Goal: Communication & Community: Answer question/provide support

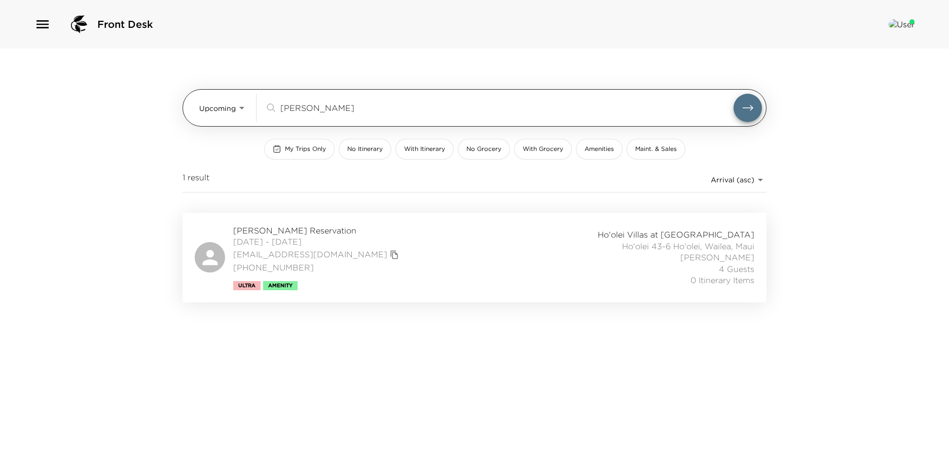
click at [232, 107] on body "Front Desk Upcoming Upcoming abrams ​ My Trips Only No Itinerary With Itinerary…" at bounding box center [474, 234] width 949 height 468
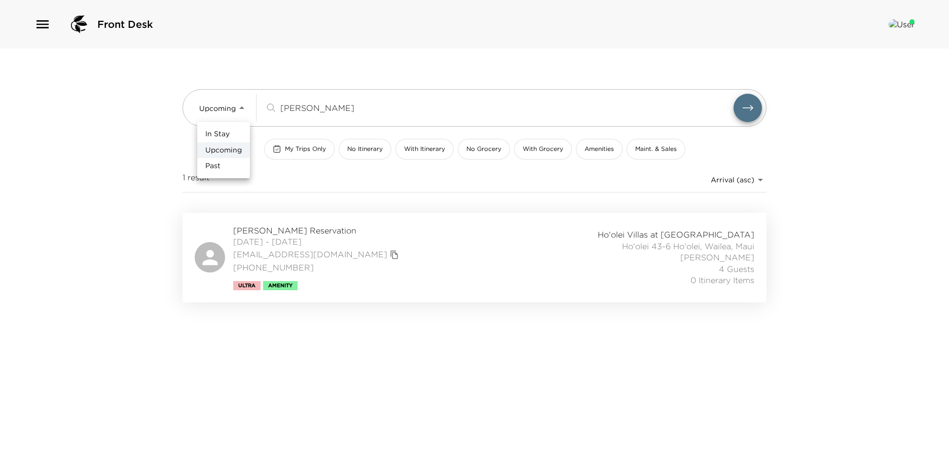
click at [237, 156] on li "Upcoming" at bounding box center [223, 150] width 53 height 16
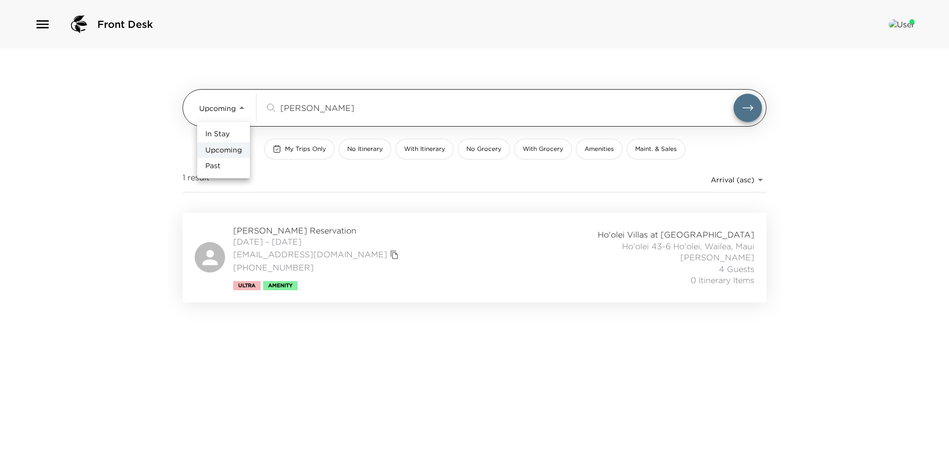
click at [220, 104] on body "Front Desk Upcoming Upcoming abrams ​ My Trips Only No Itinerary With Itinerary…" at bounding box center [474, 234] width 949 height 468
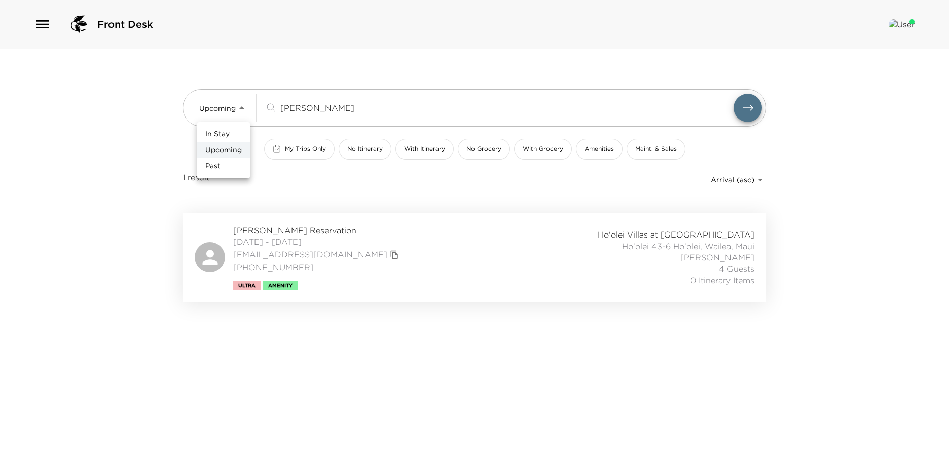
click at [219, 162] on span "Past" at bounding box center [212, 166] width 15 height 10
type input "Past"
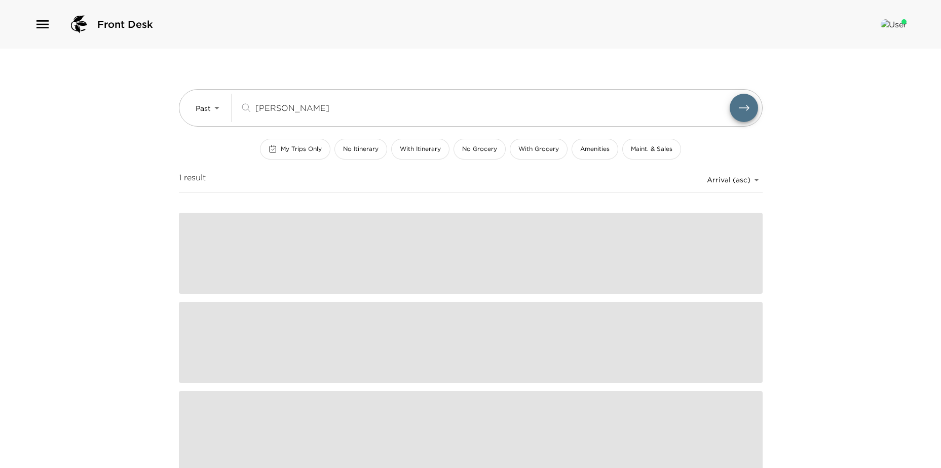
click at [319, 106] on input "abrams" at bounding box center [492, 108] width 474 height 12
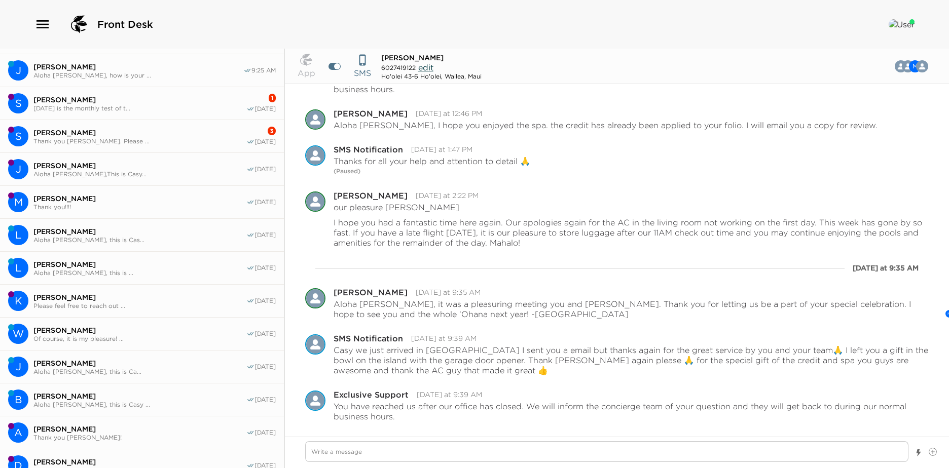
scroll to position [253, 0]
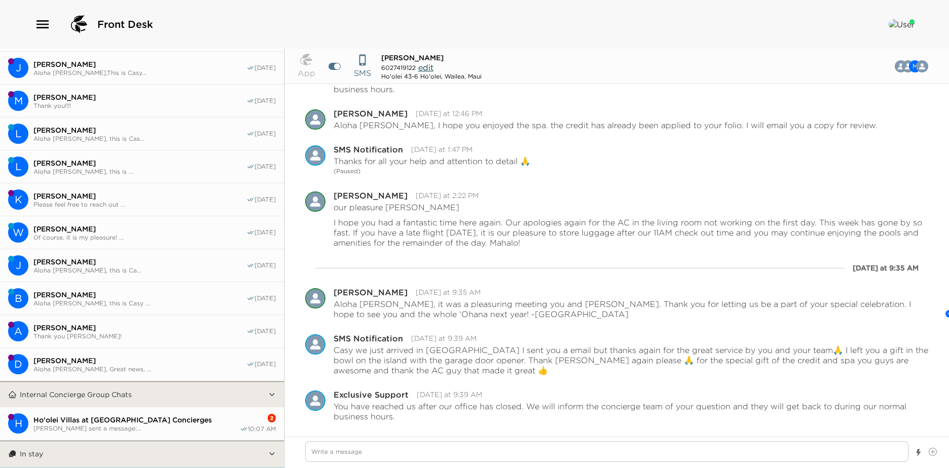
click at [118, 296] on span "[PERSON_NAME]" at bounding box center [139, 294] width 213 height 9
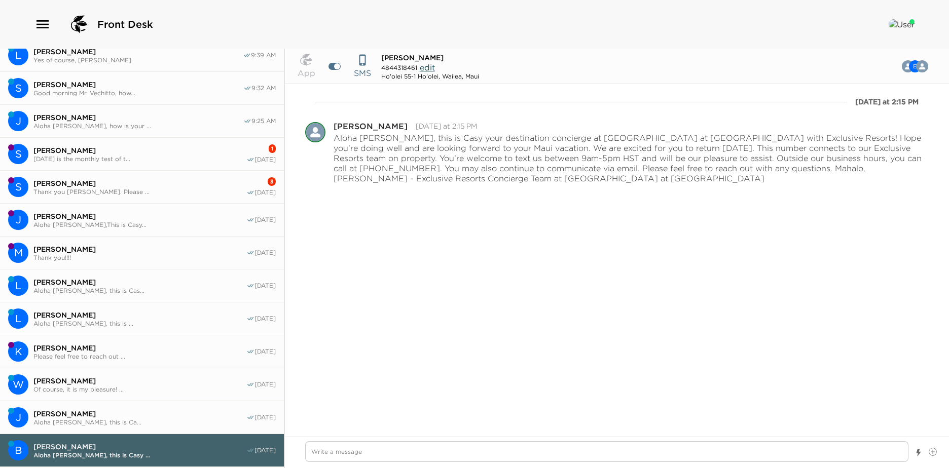
scroll to position [51, 0]
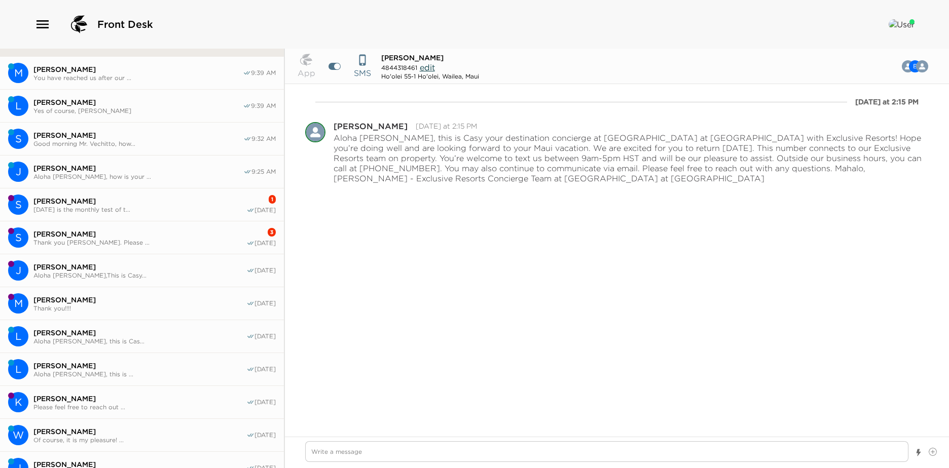
click at [125, 107] on span "Yes of course, [PERSON_NAME]" at bounding box center [137, 111] width 209 height 8
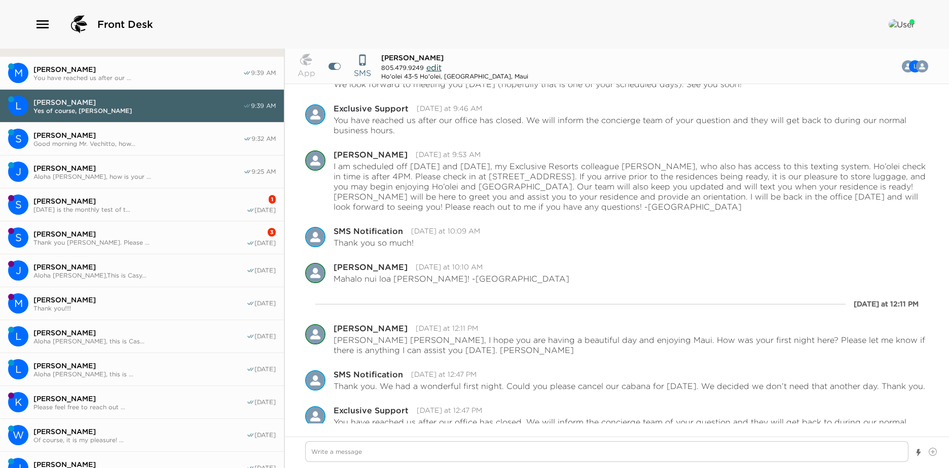
scroll to position [0, 0]
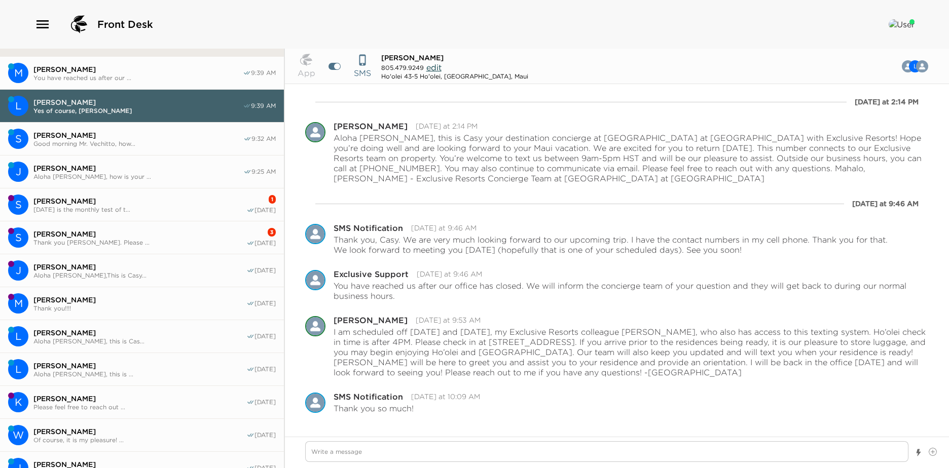
click at [137, 132] on span "[PERSON_NAME]" at bounding box center [138, 135] width 210 height 9
type textarea "x"
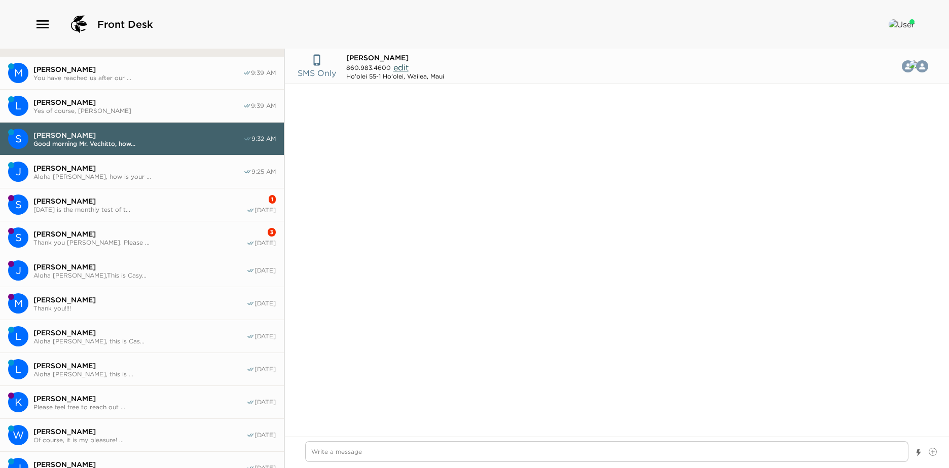
scroll to position [569, 0]
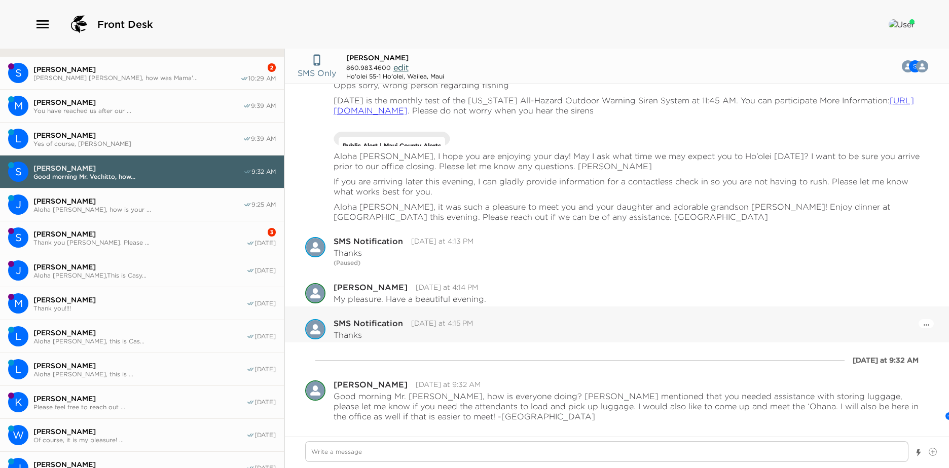
click at [0, 156] on button "S Stephen Vecchitto Good morning Mr. Vechitto, how... 9:32 AM" at bounding box center [142, 172] width 284 height 33
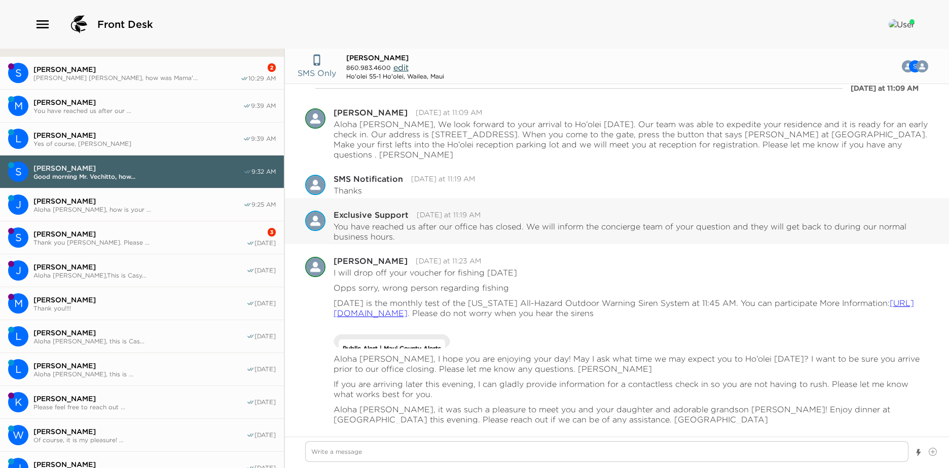
scroll to position [113, 0]
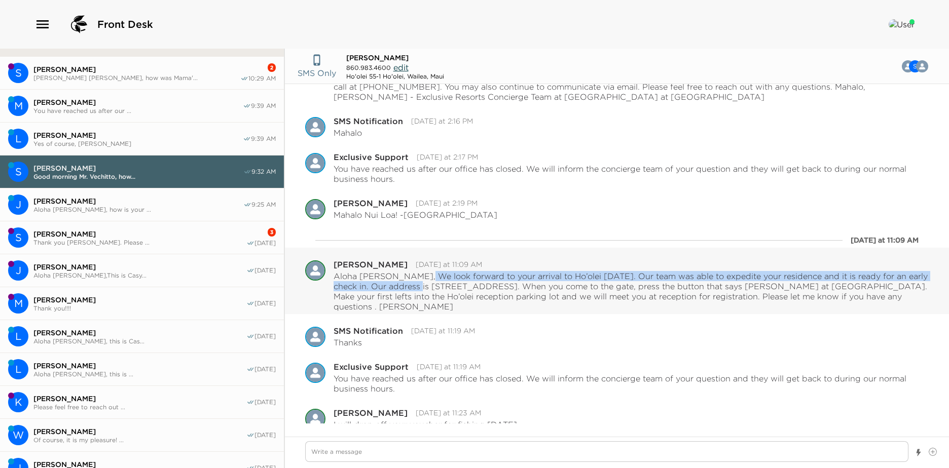
drag, startPoint x: 417, startPoint y: 277, endPoint x: 427, endPoint y: 282, distance: 11.6
click at [427, 282] on p "Aloha Mr Vecchitto, We look forward to your arrival to Ho’olei today. Our team …" at bounding box center [630, 291] width 595 height 41
click at [165, 108] on span "You have reached us after our ..." at bounding box center [137, 111] width 209 height 8
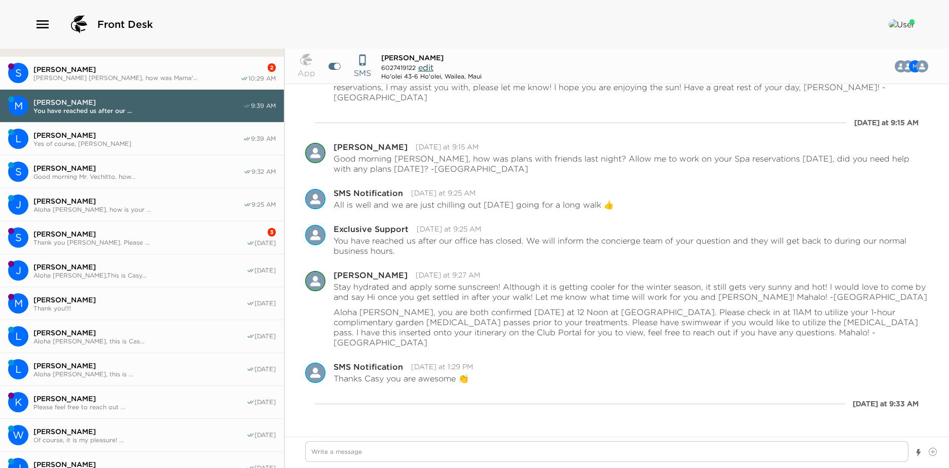
scroll to position [169, 0]
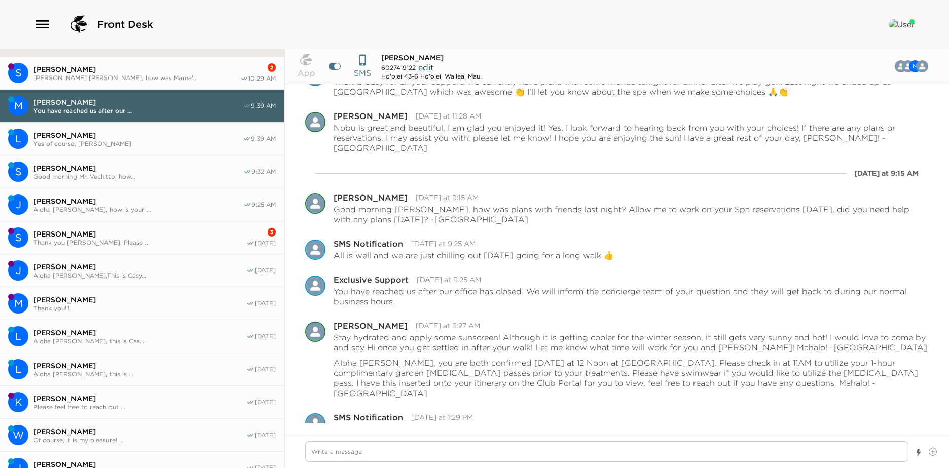
click at [111, 209] on span "Aloha Mr. Zaruka, how is your ..." at bounding box center [138, 210] width 210 height 8
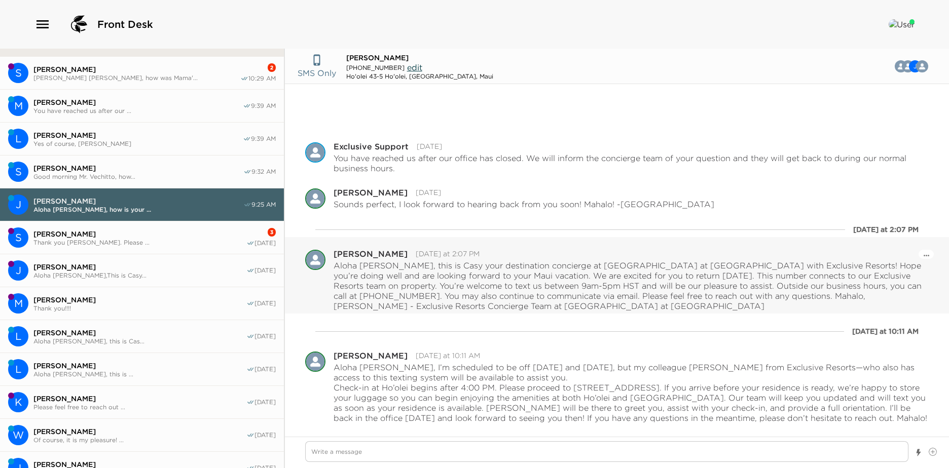
scroll to position [199, 0]
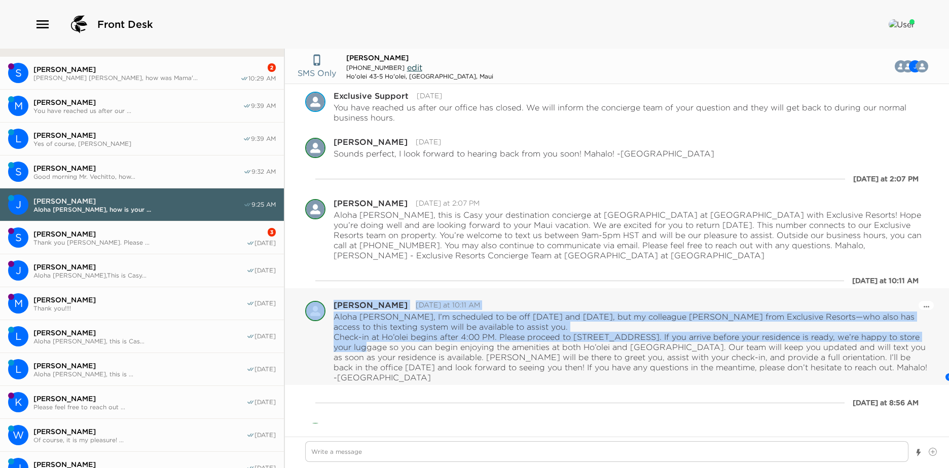
drag, startPoint x: 332, startPoint y: 342, endPoint x: 344, endPoint y: 349, distance: 13.2
click at [344, 349] on div "Pause Escalation Edit Message Delete Casy Villalun Last Sunday at 10:11 AM Aloh…" at bounding box center [616, 342] width 623 height 82
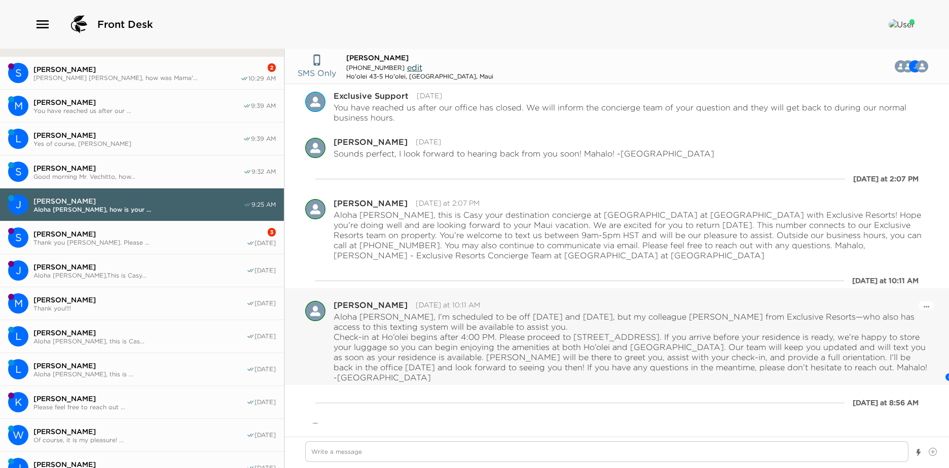
click at [352, 356] on p "Aloha Mr. Zaruka, I’m scheduled to be off on Tuesday and Wednesday, but my coll…" at bounding box center [630, 347] width 595 height 71
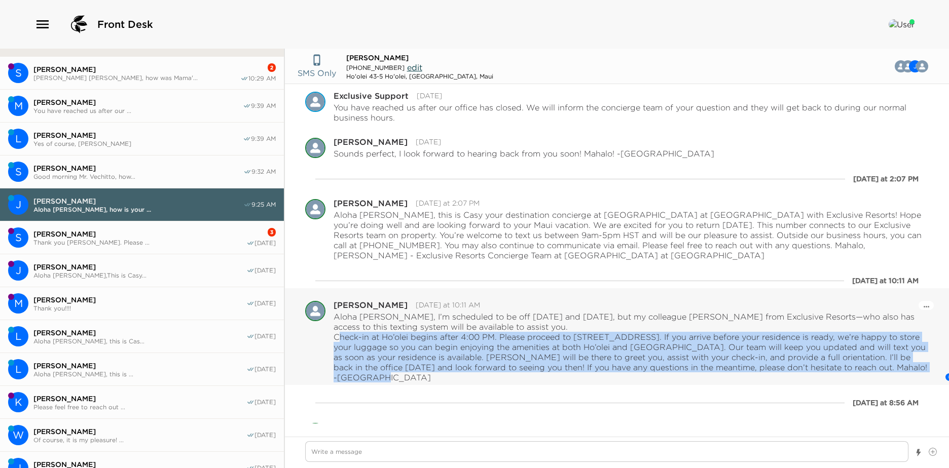
drag, startPoint x: 334, startPoint y: 339, endPoint x: 364, endPoint y: 376, distance: 47.6
click at [364, 376] on p "Aloha Mr. Zaruka, I’m scheduled to be off on Tuesday and Wednesday, but my coll…" at bounding box center [630, 347] width 595 height 71
copy p "Check-in at Ho’olei begins after 4:00 PM. Please proceed to 146 Ho’olei Circle,…"
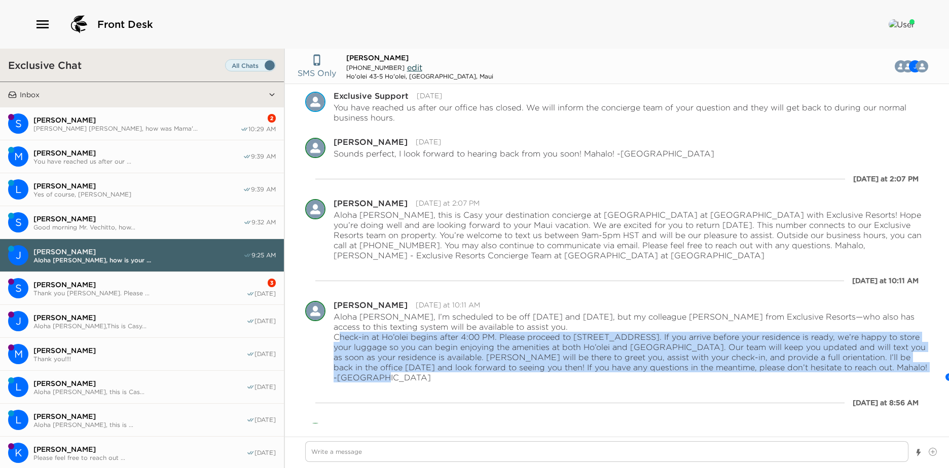
click at [140, 326] on span "Aloha [PERSON_NAME],This is Casy..." at bounding box center [139, 326] width 213 height 8
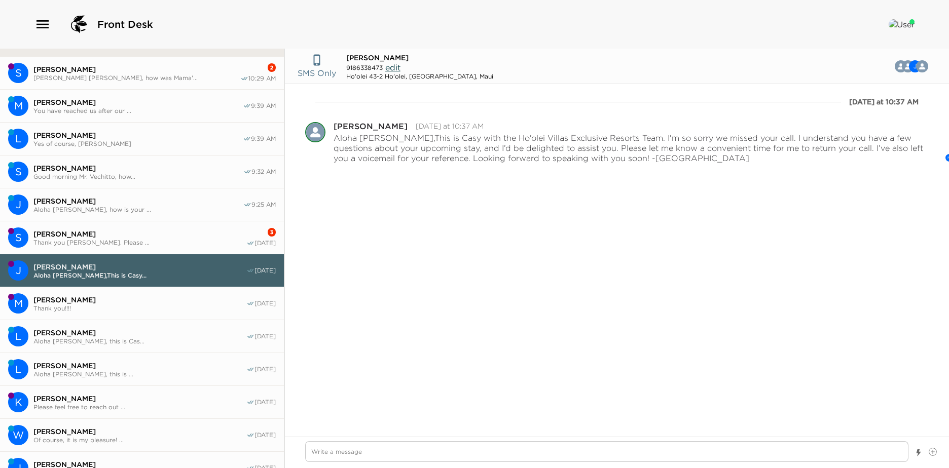
scroll to position [152, 0]
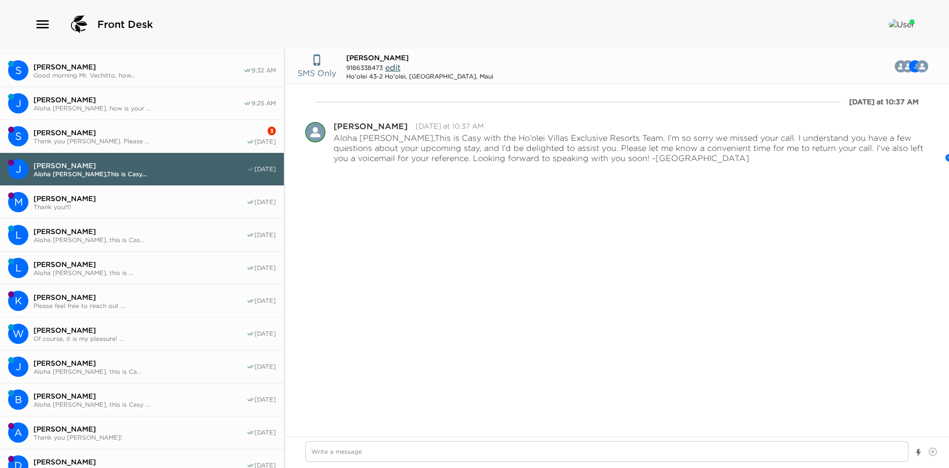
click at [158, 403] on span "Aloha Mr. Longo, this is Casy ..." at bounding box center [139, 405] width 213 height 8
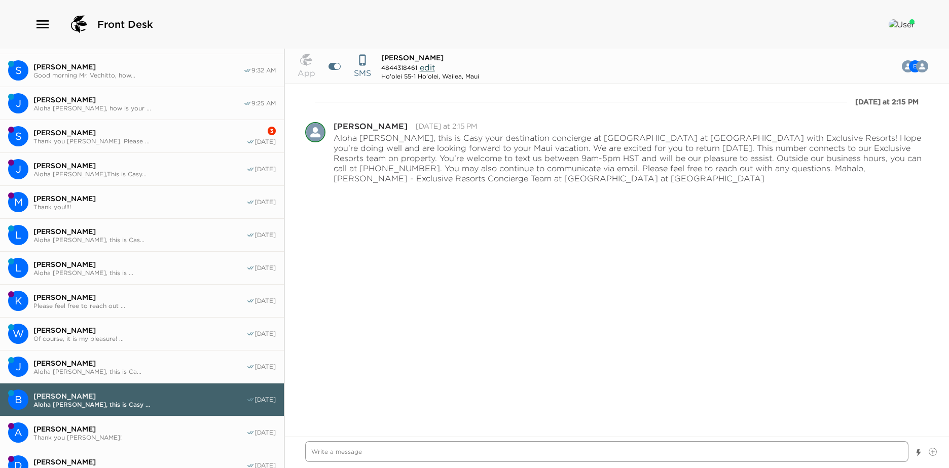
click at [318, 450] on textarea "Write a message" at bounding box center [606, 451] width 603 height 21
paste textarea "Check-in at Ho’olei begins after 4:00 PM. Please proceed to 146 Ho’olei Circle,…"
type textarea "x"
type textarea "Check-in at Ho’olei begins after 4:00 PM. Please proceed to 146 Ho’olei Circle,…"
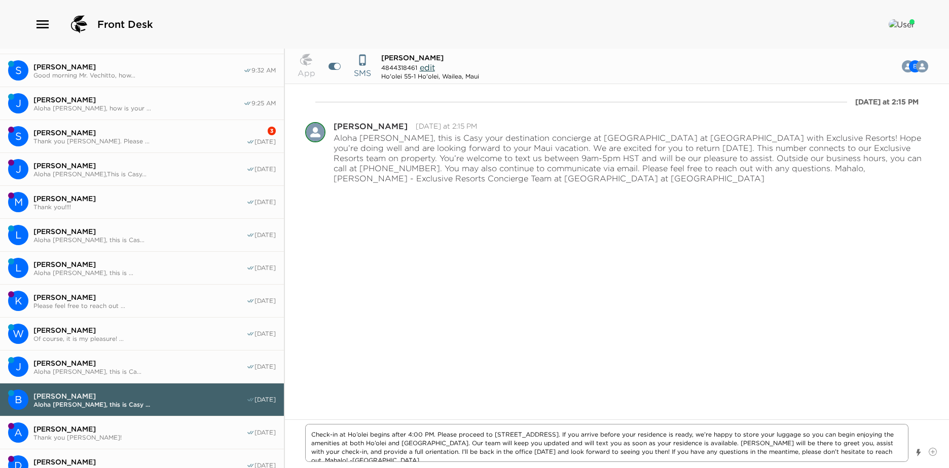
click at [311, 433] on textarea "Check-in at Ho’olei begins after 4:00 PM. Please proceed to 146 Ho’olei Circle,…" at bounding box center [606, 443] width 603 height 38
type textarea "x"
type textarea "aCheck-in at Ho’olei begins after 4:00 PM. Please proceed to 146 Ho’olei Circle…"
type textarea "x"
type textarea "aLCheck-in at Ho’olei begins after 4:00 PM. Please proceed to 146 Ho’olei Circl…"
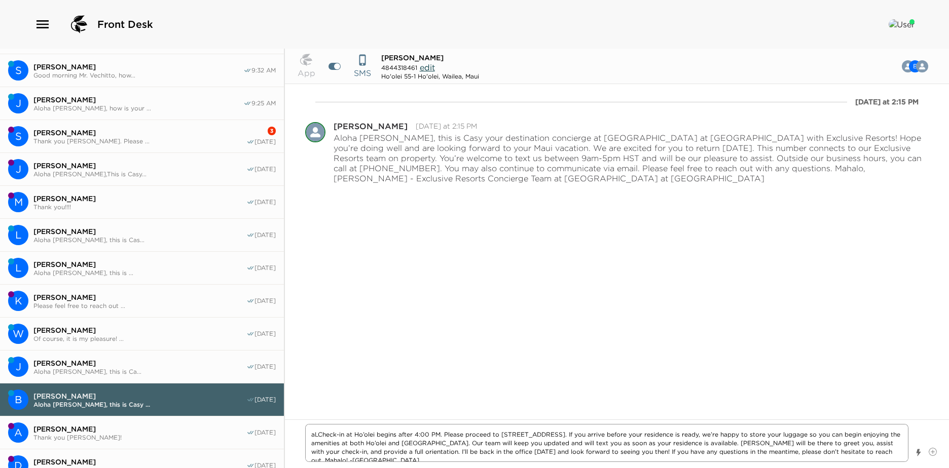
type textarea "x"
type textarea "aLOCheck-in at Ho’olei begins after 4:00 PM. Please proceed to 146 Ho’olei Circ…"
type textarea "x"
type textarea "aLOHCheck-in at Ho’olei begins after 4:00 PM. Please proceed to 146 Ho’olei Cir…"
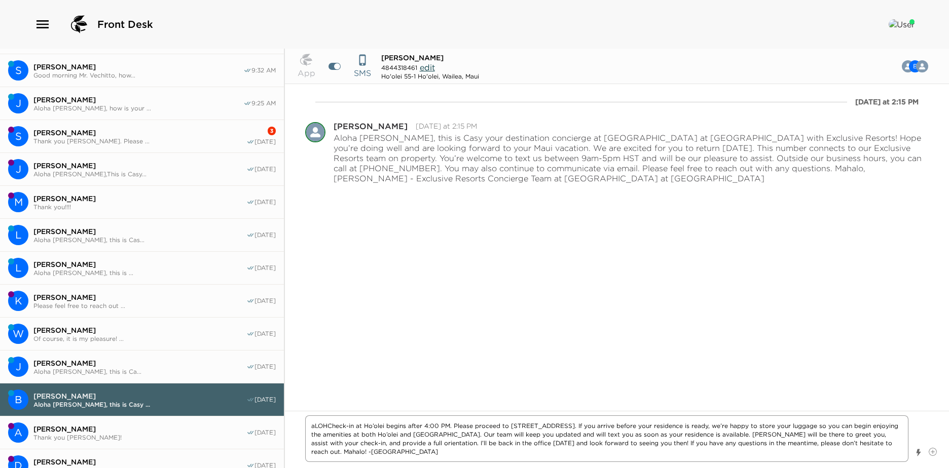
type textarea "x"
type textarea "aLOHA Check-in at Ho’olei begins after 4:00 PM. Please proceed to 146 Ho’olei C…"
type textarea "x"
type textarea "aLOHA mCheck-in at Ho’olei begins after 4:00 PM. Please proceed to 146 Ho’olei …"
type textarea "x"
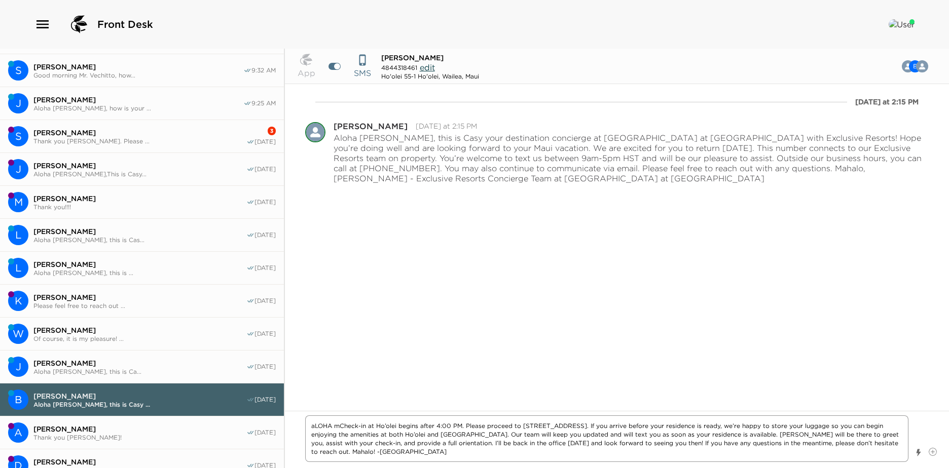
type textarea "aLOHA mRCheck-in at Ho’olei begins after 4:00 PM. Please proceed to 146 Ho’olei…"
type textarea "x"
type textarea "aLOHA mR.Check-in at Ho’olei begins after 4:00 PM. Please proceed to 146 Ho’ole…"
type textarea "x"
type textarea "aLOHA mR. Check-in at Ho’olei begins after 4:00 PM. Please proceed to 146 Ho’ol…"
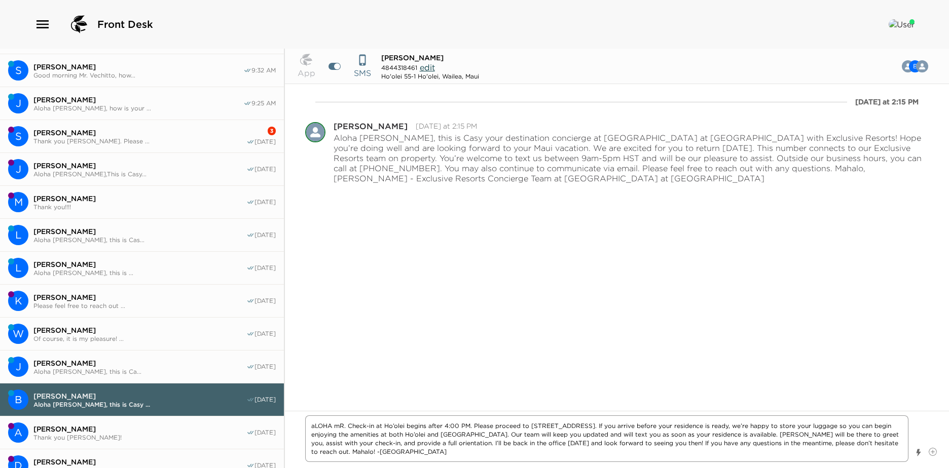
type textarea "x"
type textarea "aLOHA mR. lCheck-in at Ho’olei begins after 4:00 PM. Please proceed to 146 Ho’o…"
type textarea "x"
type textarea "aLOHA mR. lOCheck-in at Ho’olei begins after 4:00 PM. Please proceed to 146 Ho’…"
type textarea "x"
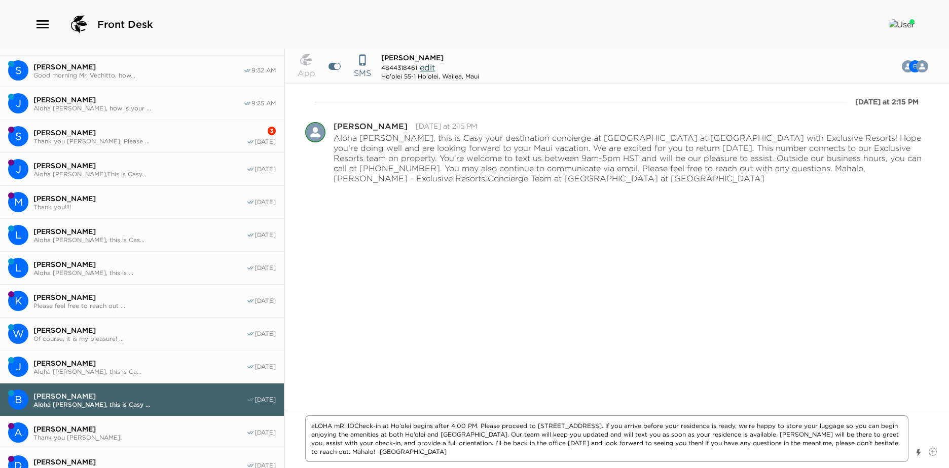
type textarea "aLOHA mR. lONCheck-in at Ho’olei begins after 4:00 PM. Please proceed to 146 Ho…"
type textarea "x"
type textarea "aLOHA mR. lONGCheck-in at Ho’olei begins after 4:00 PM. Please proceed to 146 H…"
type textarea "x"
type textarea "aLOHA mR. lONGOCheck-in at Ho’olei begins after 4:00 PM. Please proceed to 146 …"
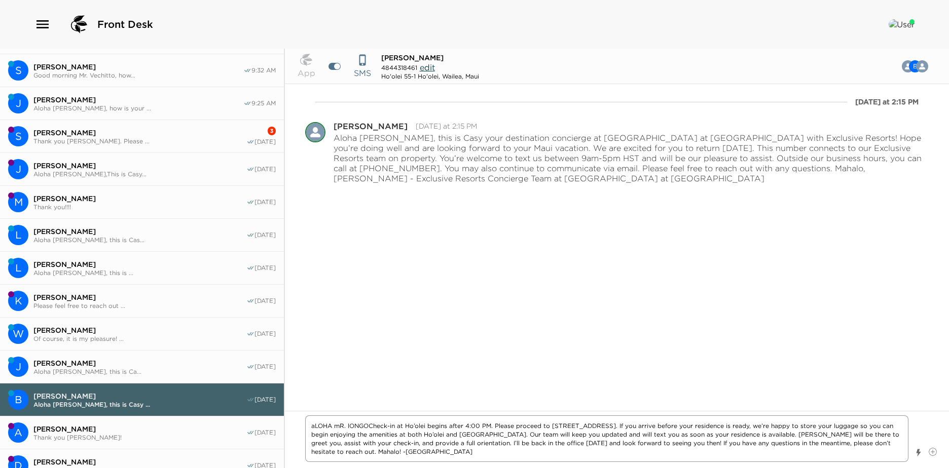
type textarea "x"
type textarea "aLOHA mR. lONGCheck-in at Ho’olei begins after 4:00 PM. Please proceed to 146 H…"
type textarea "x"
type textarea "aLOHA mR. lONCheck-in at Ho’olei begins after 4:00 PM. Please proceed to 146 Ho…"
type textarea "x"
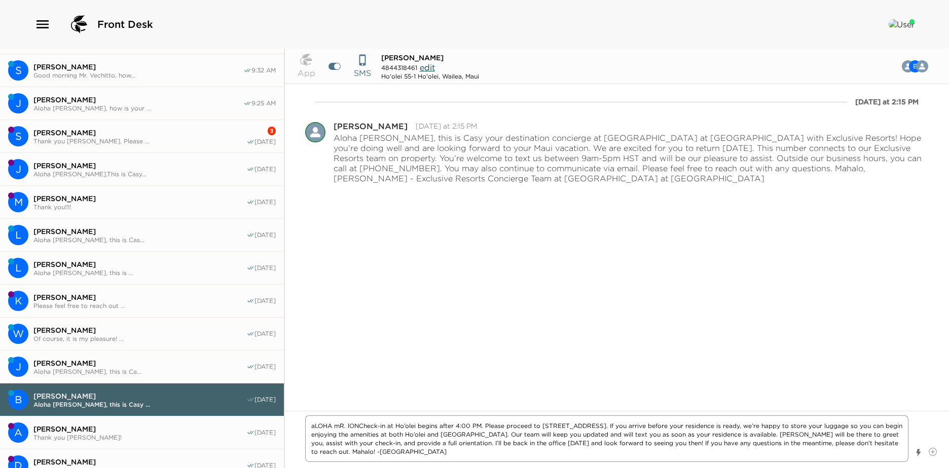
type textarea "aLOHA mR. lOCheck-in at Ho’olei begins after 4:00 PM. Please proceed to 146 Ho’…"
type textarea "x"
type textarea "aLOHA mR. lCheck-in at Ho’olei begins after 4:00 PM. Please proceed to 146 Ho’o…"
type textarea "x"
type textarea "aLOHA mR. Check-in at Ho’olei begins after 4:00 PM. Please proceed to 146 Ho’ol…"
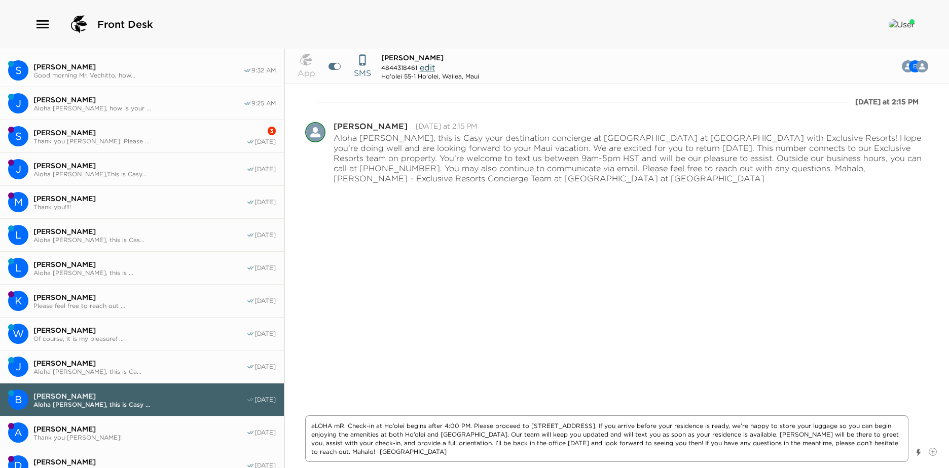
type textarea "x"
type textarea "aLOHA mR.Check-in at Ho’olei begins after 4:00 PM. Please proceed to 146 Ho’ole…"
type textarea "x"
type textarea "aLOHA mRCheck-in at Ho’olei begins after 4:00 PM. Please proceed to 146 Ho’olei…"
type textarea "x"
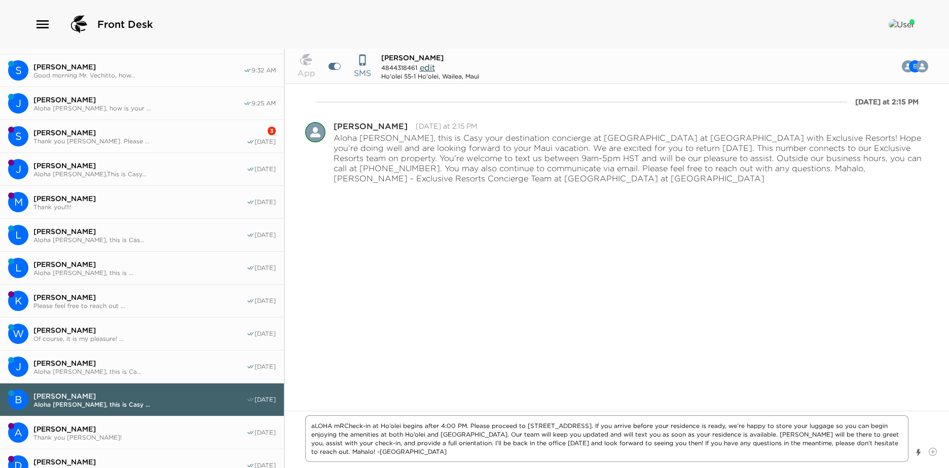
type textarea "aLOHA mCheck-in at Ho’olei begins after 4:00 PM. Please proceed to 146 Ho’olei …"
type textarea "x"
type textarea "aLOHA Check-in at Ho’olei begins after 4:00 PM. Please proceed to 146 Ho’olei C…"
type textarea "x"
type textarea "aLOHACheck-in at Ho’olei begins after 4:00 PM. Please proceed to 146 Ho’olei Ci…"
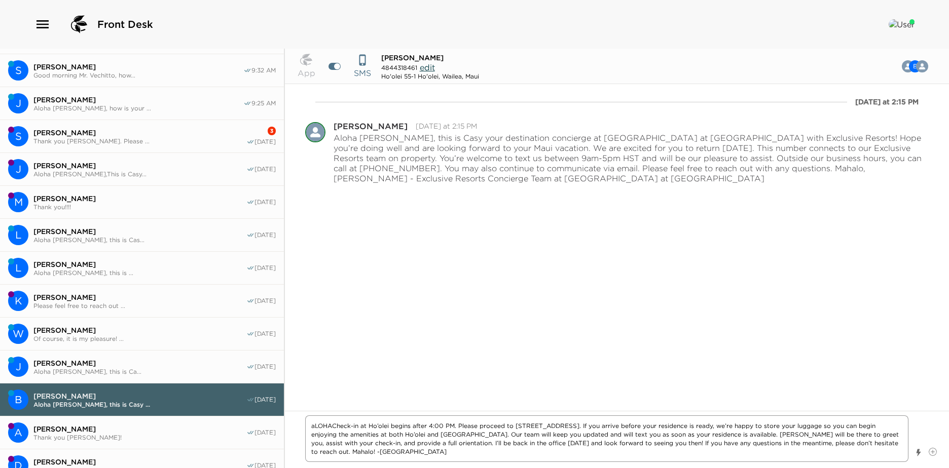
type textarea "x"
type textarea "aLOHCheck-in at Ho’olei begins after 4:00 PM. Please proceed to 146 Ho’olei Cir…"
type textarea "x"
type textarea "aLOCheck-in at Ho’olei begins after 4:00 PM. Please proceed to 146 Ho’olei Circ…"
type textarea "x"
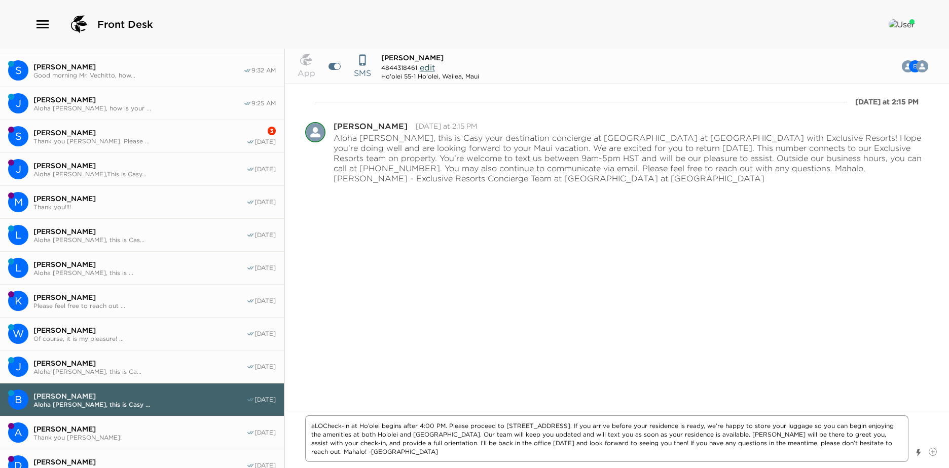
type textarea "aLCheck-in at Ho’olei begins after 4:00 PM. Please proceed to 146 Ho’olei Circl…"
type textarea "x"
type textarea "aCheck-in at Ho’olei begins after 4:00 PM. Please proceed to 146 Ho’olei Circle…"
type textarea "x"
type textarea "Check-in at Ho’olei begins after 4:00 PM. Please proceed to 146 Ho’olei Circle,…"
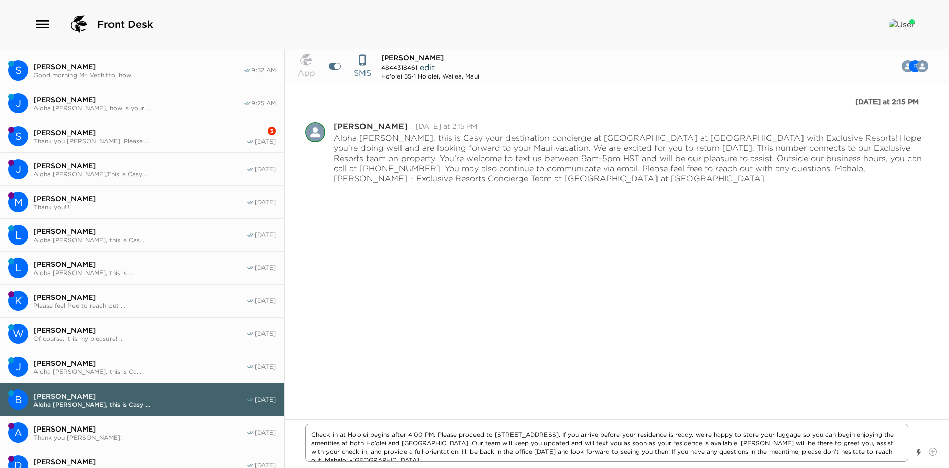
type textarea "x"
type textarea "AlCheck-in at Ho’olei begins after 4:00 PM. Please proceed to 146 Ho’olei Circl…"
type textarea "x"
type textarea "AloCheck-in at Ho’olei begins after 4:00 PM. Please proceed to 146 Ho’olei Circ…"
type textarea "x"
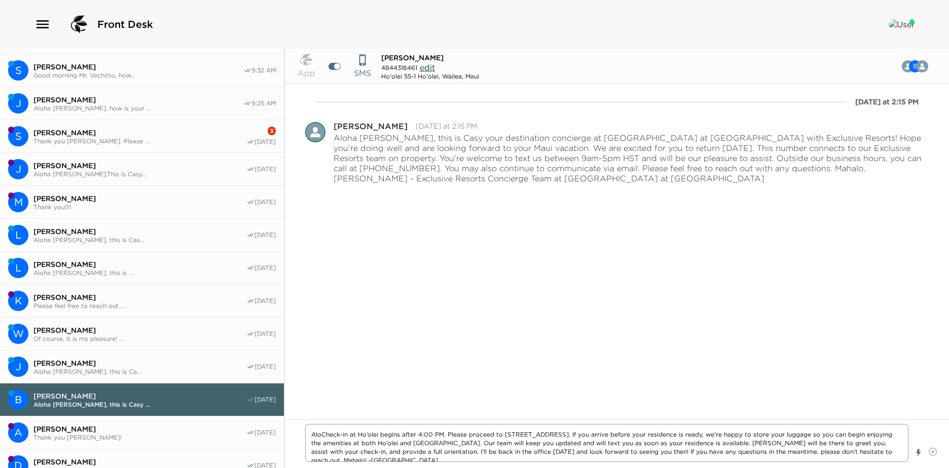
type textarea "AlohCheck-in at Ho’olei begins after 4:00 PM. Please proceed to 146 Ho’olei Cir…"
type textarea "x"
type textarea "AlohaCheck-in at Ho’olei begins after 4:00 PM. Please proceed to 146 Ho’olei Ci…"
type textarea "x"
type textarea "Aloha Check-in at Ho’olei begins after 4:00 PM. Please proceed to 146 Ho’olei C…"
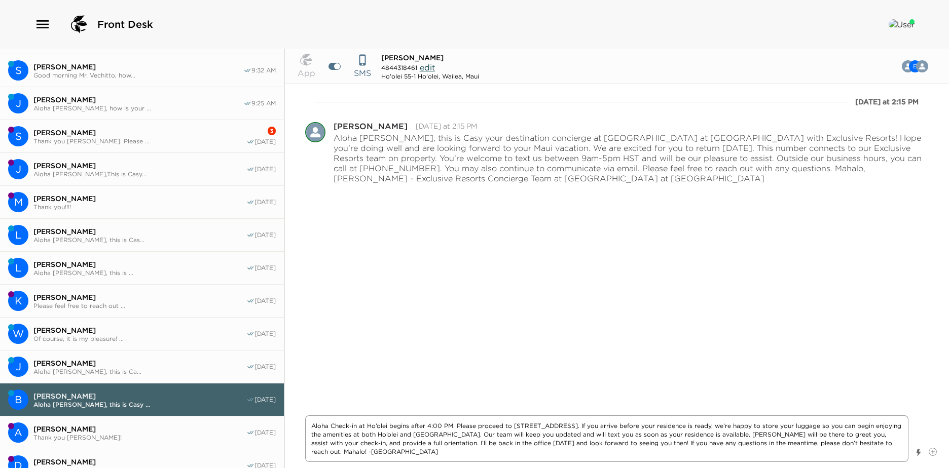
type textarea "x"
type textarea "Aloha MCheck-in at Ho’olei begins after 4:00 PM. Please proceed to 146 Ho’olei …"
type textarea "x"
type textarea "Aloha MrCheck-in at Ho’olei begins after 4:00 PM. Please proceed to 146 Ho’olei…"
type textarea "x"
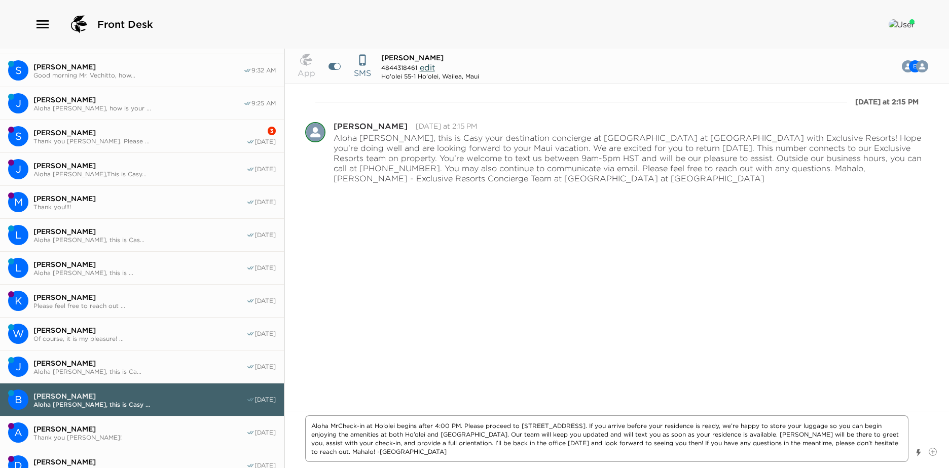
type textarea "Aloha Mr.Check-in at Ho’olei begins after 4:00 PM. Please proceed to 146 Ho’ole…"
type textarea "x"
type textarea "Aloha Mr. Check-in at Ho’olei begins after 4:00 PM. Please proceed to 146 Ho’ol…"
type textarea "x"
type textarea "Aloha Mr. LCheck-in at Ho’olei begins after 4:00 PM. Please proceed to 146 Ho’o…"
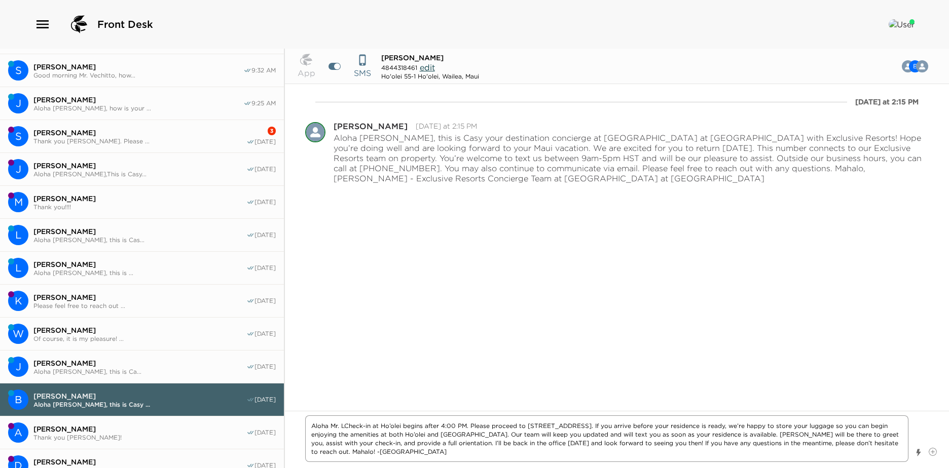
type textarea "x"
type textarea "Aloha Mr. LoCheck-in at Ho’olei begins after 4:00 PM. Please proceed to 146 Ho’…"
type textarea "x"
type textarea "Aloha Mr. LonCheck-in at Ho’olei begins after 4:00 PM. Please proceed to 146 Ho…"
type textarea "x"
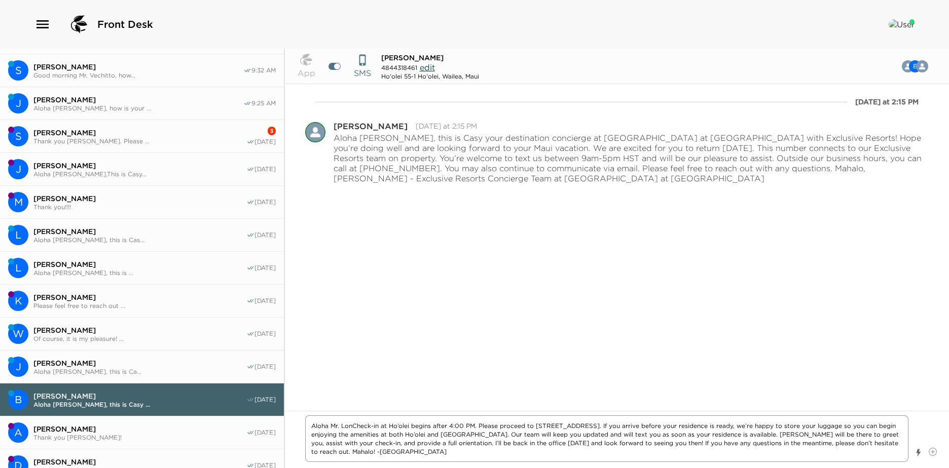
type textarea "Aloha Mr. LongCheck-in at Ho’olei begins after 4:00 PM. Please proceed to 146 H…"
type textarea "x"
type textarea "Aloha Mr. LongoCheck-in at Ho’olei begins after 4:00 PM. Please proceed to 146 …"
type textarea "x"
type textarea "Aloha Mr. Longo Check-in at Ho’olei begins after 4:00 PM. Please proceed to 146…"
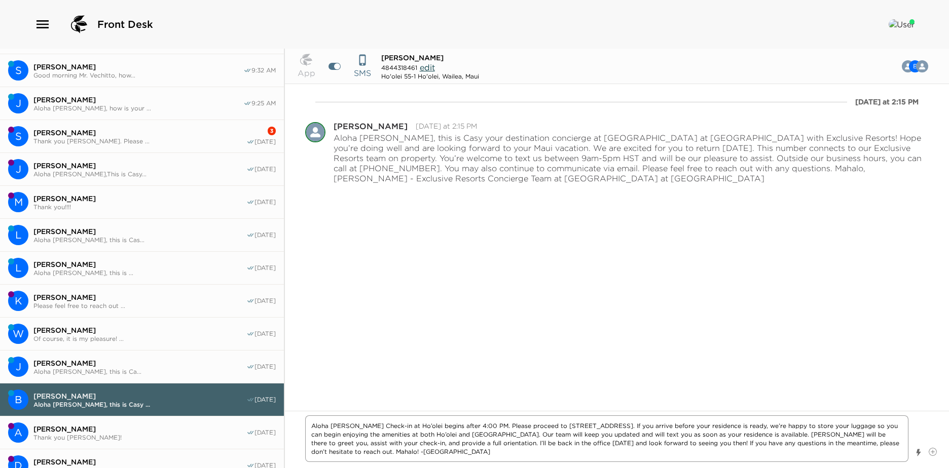
type textarea "x"
type textarea "Aloha Mr. LongoCheck-in at Ho’olei begins after 4:00 PM. Please proceed to 146 …"
type textarea "x"
type textarea "Aloha Mr. Longo,Check-in at Ho’olei begins after 4:00 PM. Please proceed to 146…"
type textarea "x"
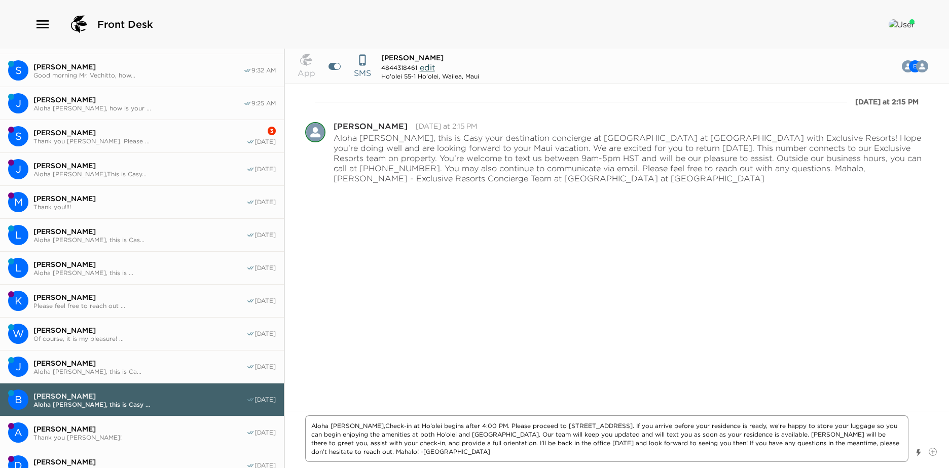
type textarea "Aloha Mr. Longo, Check-in at Ho’olei begins after 4:00 PM. Please proceed to 14…"
click at [792, 435] on textarea "Aloha Mr. Longo, Check-in at Ho’olei begins after 4:00 PM. Please proceed to 14…" at bounding box center [606, 439] width 603 height 47
type textarea "x"
type textarea "Aloha Mr. Longo, Check-in at Ho’olei begins after 4:00 PM. Please proceed to 14…"
type textarea "x"
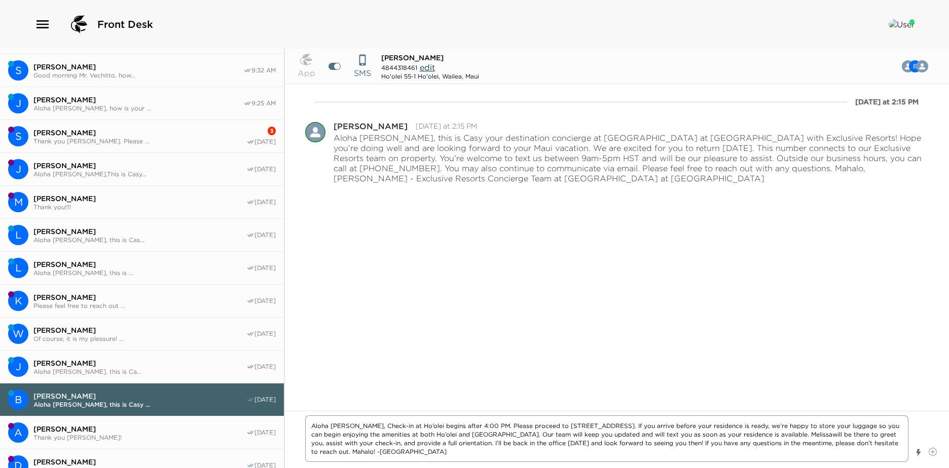
type textarea "Aloha Mr. Longo, Check-in at Ho’olei begins after 4:00 PM. Please proceed to 14…"
type textarea "x"
type textarea "Aloha Mr. Longo, Check-in at Ho’olei begins after 4:00 PM. Please proceed to 14…"
type textarea "x"
type textarea "Aloha Mr. Longo, Check-in at Ho’olei begins after 4:00 PM. Please proceed to 14…"
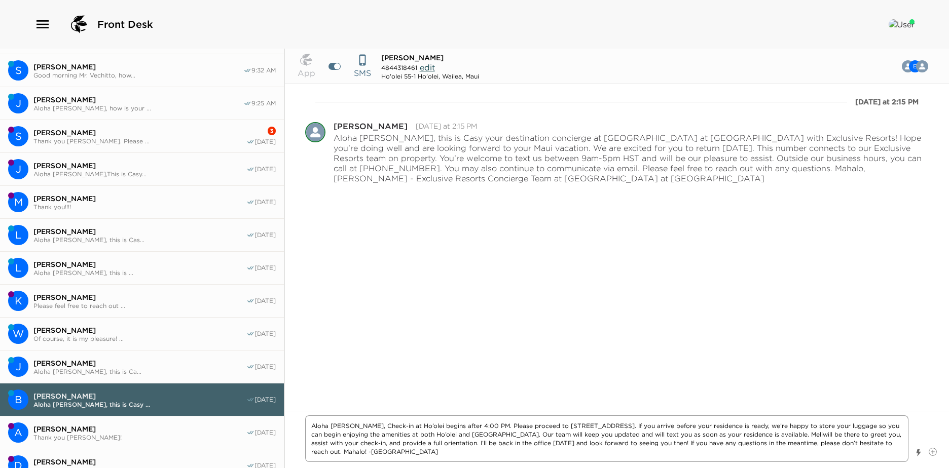
type textarea "x"
type textarea "Aloha Mr. Longo, Check-in at Ho’olei begins after 4:00 PM. Please proceed to 14…"
type textarea "x"
type textarea "Aloha Mr. Longo, Check-in at Ho’olei begins after 4:00 PM. Please proceed to 14…"
type textarea "x"
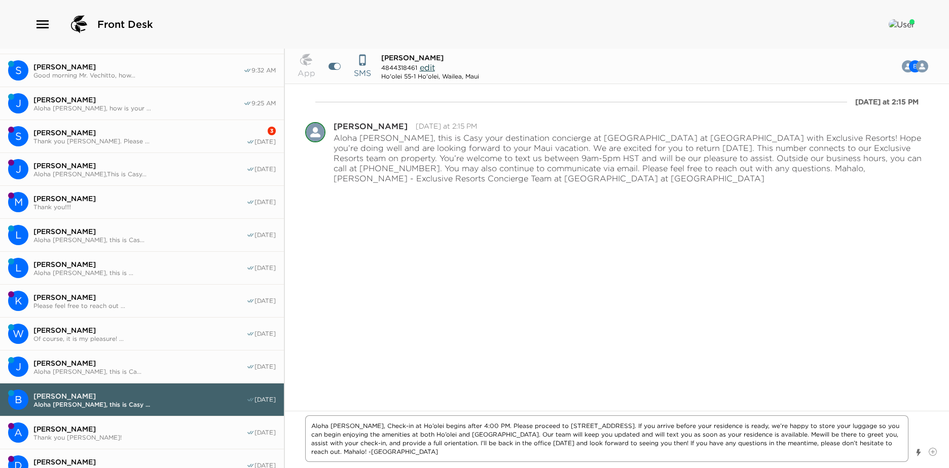
type textarea "Aloha Mr. Longo, Check-in at Ho’olei begins after 4:00 PM. Please proceed to 14…"
type textarea "x"
type textarea "Aloha Mr. Longo, Check-in at Ho’olei begins after 4:00 PM. Please proceed to 14…"
type textarea "x"
type textarea "Aloha Mr. Longo, Check-in at Ho’olei begins after 4:00 PM. Please proceed to 14…"
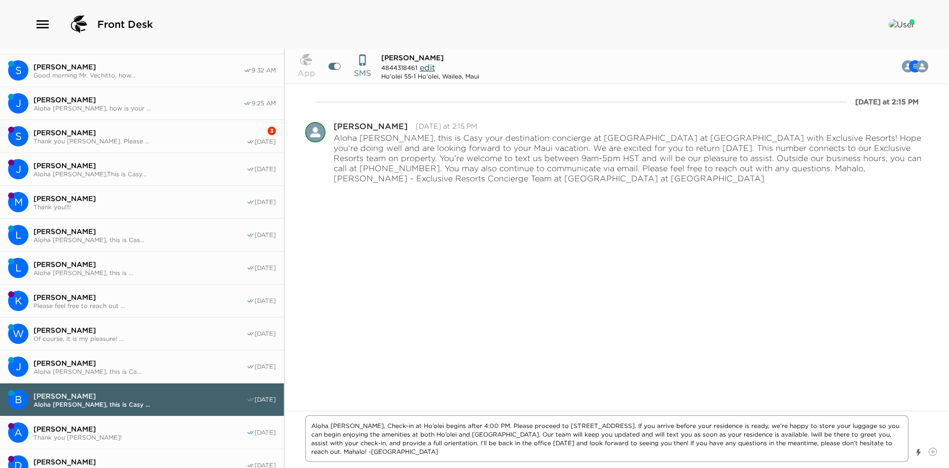
type textarea "x"
type textarea "Aloha Mr. Longo, Check-in at Ho’olei begins after 4:00 PM. Please proceed to 14…"
drag, startPoint x: 653, startPoint y: 444, endPoint x: 428, endPoint y: 445, distance: 225.0
click at [428, 445] on textarea "Aloha Mr. Longo, Check-in at Ho’olei begins after 4:00 PM. Please proceed to 14…" at bounding box center [606, 439] width 603 height 47
type textarea "x"
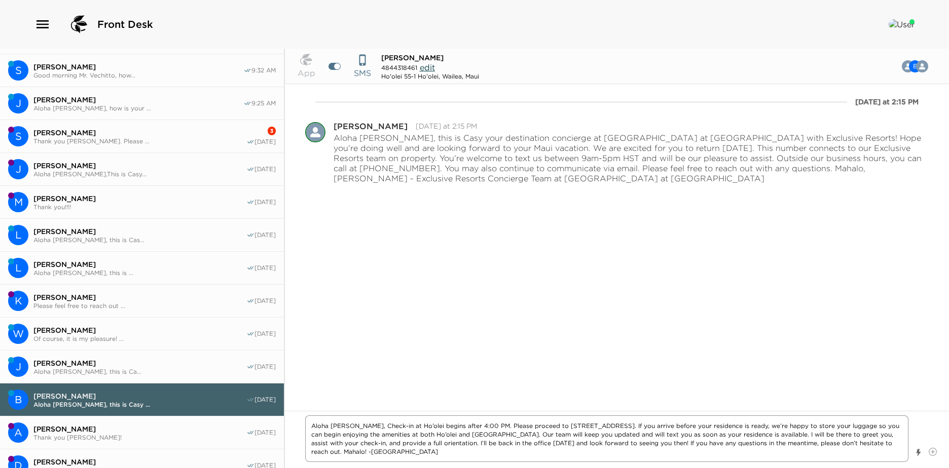
type textarea "Aloha [PERSON_NAME], Check-in at Ho’olei begins after 4:00 PM. Please proceed t…"
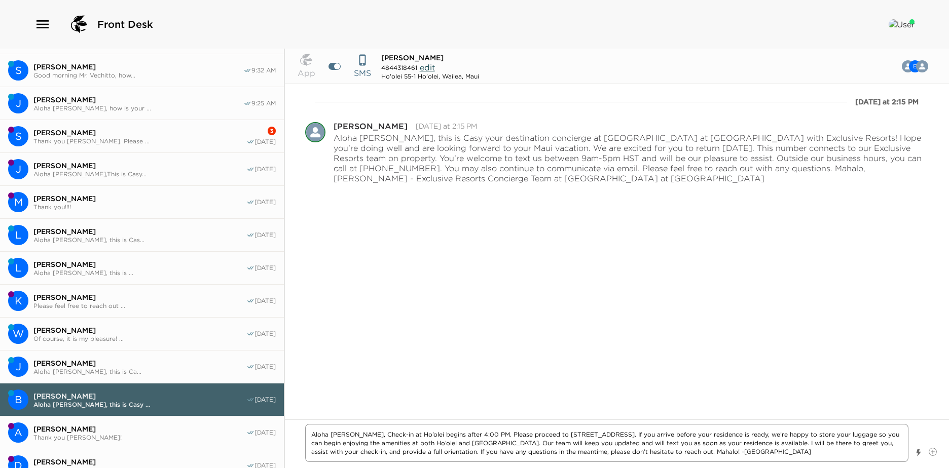
type textarea "x"
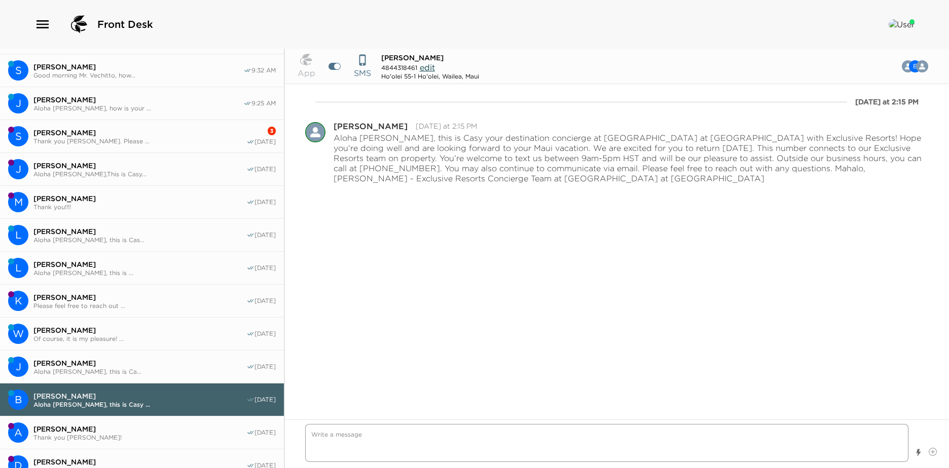
type textarea "x"
type textarea "."
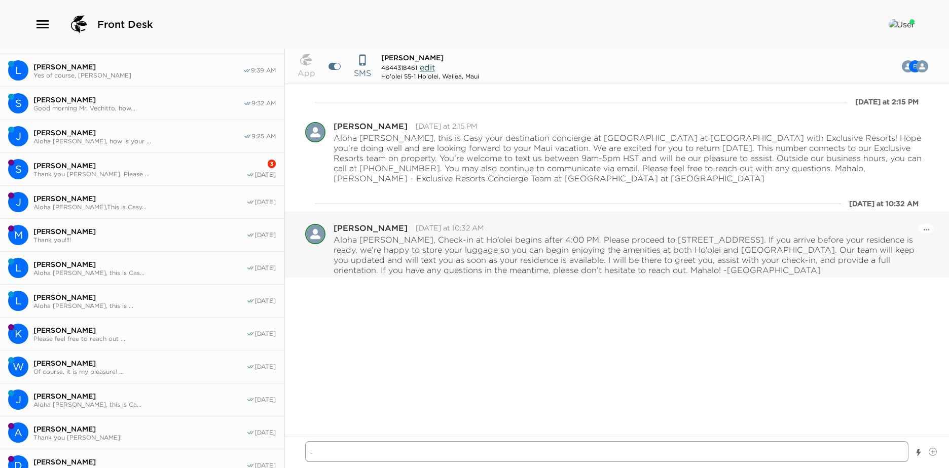
scroll to position [0, 0]
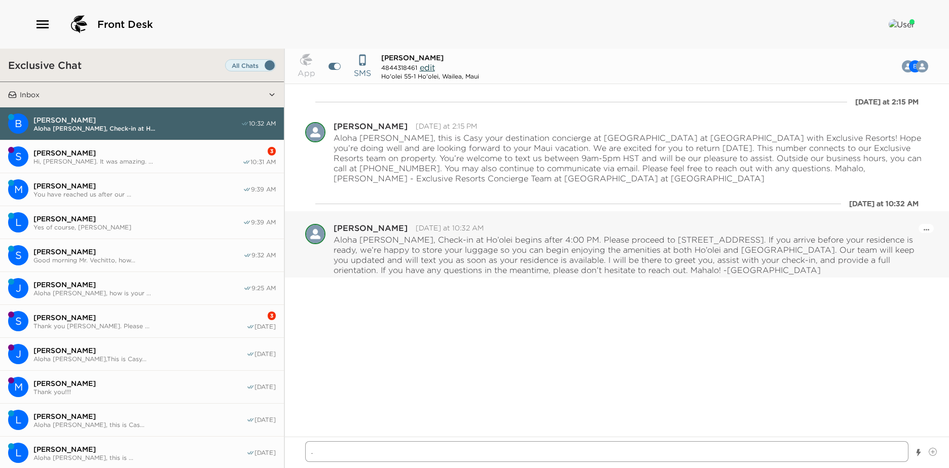
type textarea "x"
type textarea "."
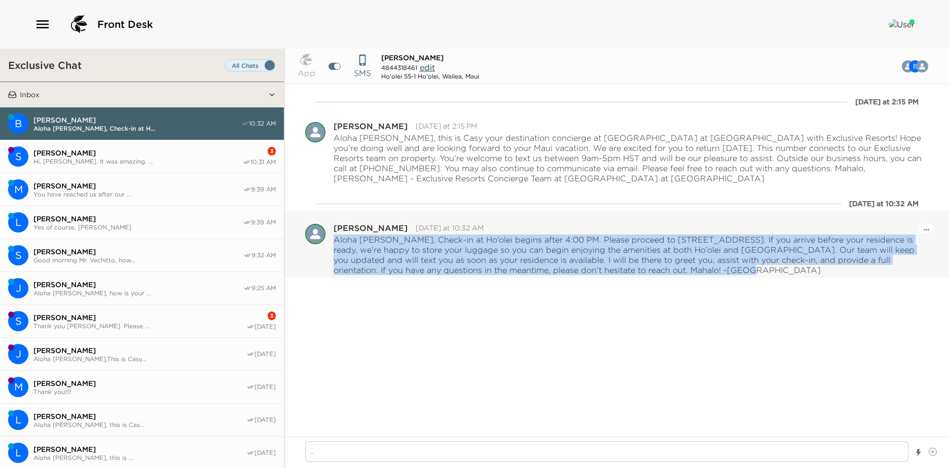
drag, startPoint x: 333, startPoint y: 239, endPoint x: 645, endPoint y: 276, distance: 313.8
click at [645, 276] on div "Pause Escalation Edit Message Delete Casy Villalun Today at 10:32 AM Aloha Mr. …" at bounding box center [617, 244] width 664 height 66
copy p "Aloha [PERSON_NAME], Check-in at Ho’olei begins after 4:00 PM. Please proceed t…"
click at [107, 416] on span "[PERSON_NAME]" at bounding box center [139, 416] width 213 height 9
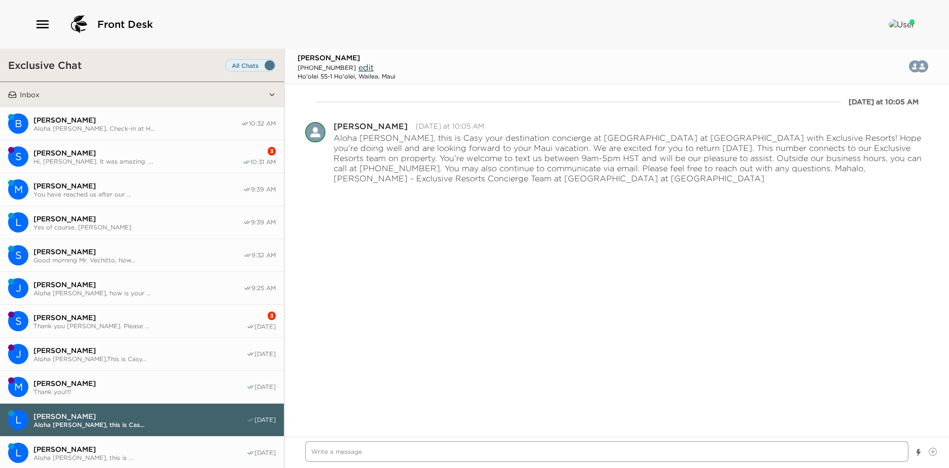
click at [366, 454] on textarea "Write a message" at bounding box center [606, 451] width 603 height 21
paste textarea "Aloha [PERSON_NAME], Check-in at Ho’olei begins after 4:00 PM. Please proceed t…"
type textarea "x"
type textarea "Aloha [PERSON_NAME], Check-in at Ho’olei begins after 4:00 PM. Please proceed t…"
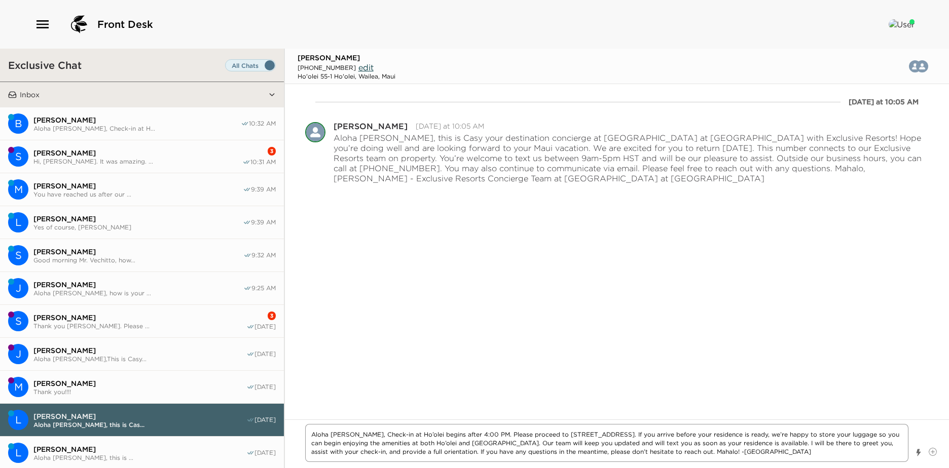
click at [359, 435] on textarea "Aloha [PERSON_NAME], Check-in at Ho’olei begins after 4:00 PM. Please proceed t…" at bounding box center [606, 443] width 603 height 38
type textarea "x"
type textarea "Aloha Mr. Longo\, Check-in at Ho’olei begins after 4:00 PM. Please proceed to 1…"
type textarea "x"
type textarea "Aloha Mr. Longo\\, Check-in at Ho’olei begins after 4:00 PM. Please proceed to …"
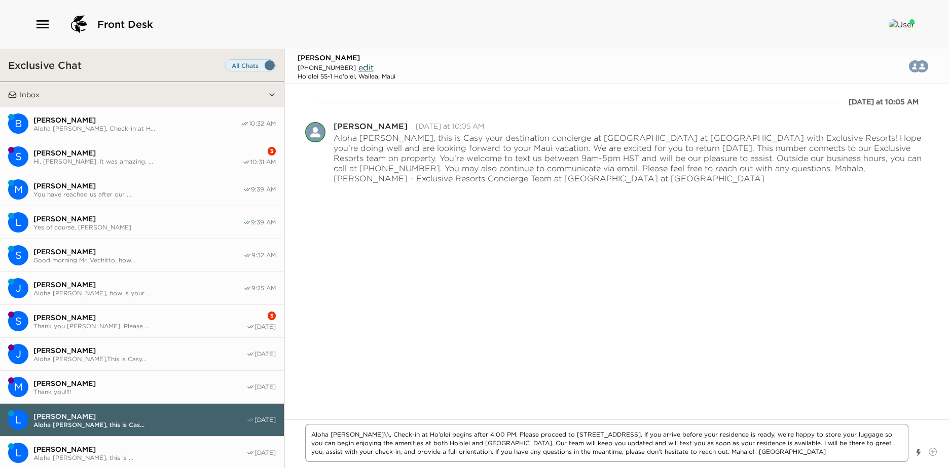
type textarea "x"
type textarea "Aloha Mr. Longo\\\, Check-in at Ho’olei begins after 4:00 PM. Please proceed to…"
type textarea "x"
type textarea "Aloha Mr. Longo\\, Check-in at Ho’olei begins after 4:00 PM. Please proceed to …"
type textarea "x"
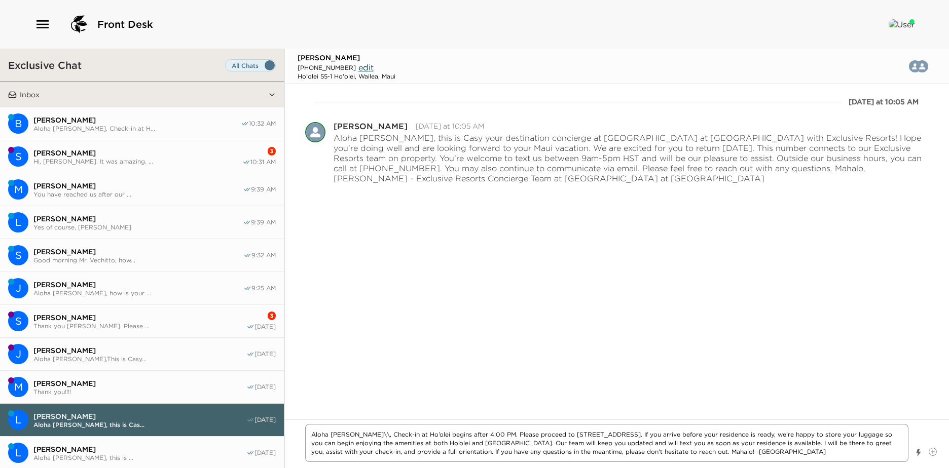
type textarea "Aloha Mr. Longo\, Check-in at Ho’olei begins after 4:00 PM. Please proceed to 1…"
type textarea "x"
type textarea "Aloha [PERSON_NAME], Check-in at Ho’olei begins after 4:00 PM. Please proceed t…"
type textarea "x"
type textarea "Aloha Mr. Long, Check-in at Ho’olei begins after 4:00 PM. Please proceed to 146…"
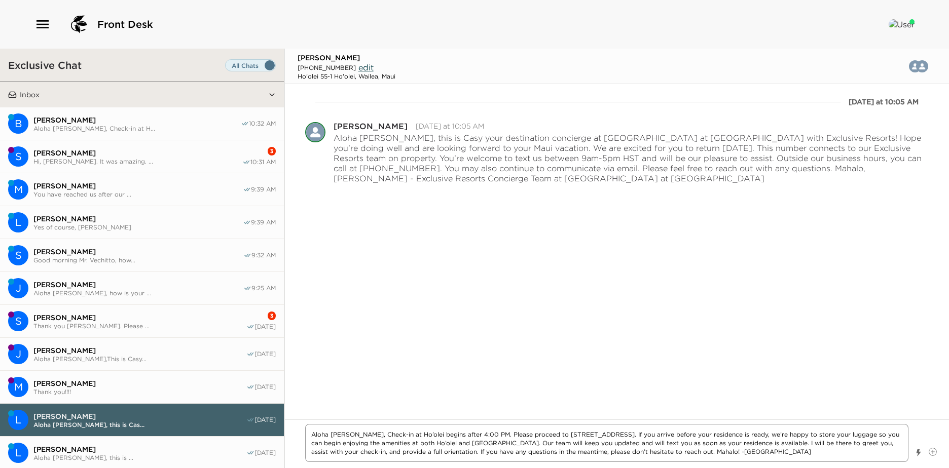
type textarea "x"
type textarea "Aloha Mr. Lon, Check-in at Ho’olei begins after 4:00 PM. Please proceed to 146 …"
type textarea "x"
type textarea "Aloha Mr. Lo, Check-in at Ho’olei begins after 4:00 PM. Please proceed to 146 H…"
type textarea "x"
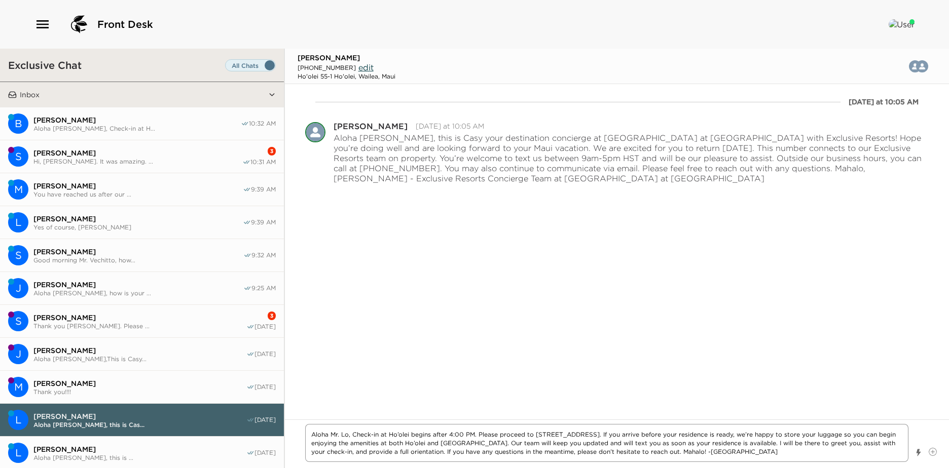
type textarea "Aloha Mr. L, Check-in at Ho’olei begins after 4:00 PM. Please proceed to 146 Ho…"
type textarea "x"
type textarea "Aloha Mr. , Check-in at Ho’olei begins after 4:00 PM. Please proceed to 146 Ho’…"
type textarea "x"
type textarea "Aloha Mr., Check-in at Ho’olei begins after 4:00 PM. Please proceed to 146 Ho’o…"
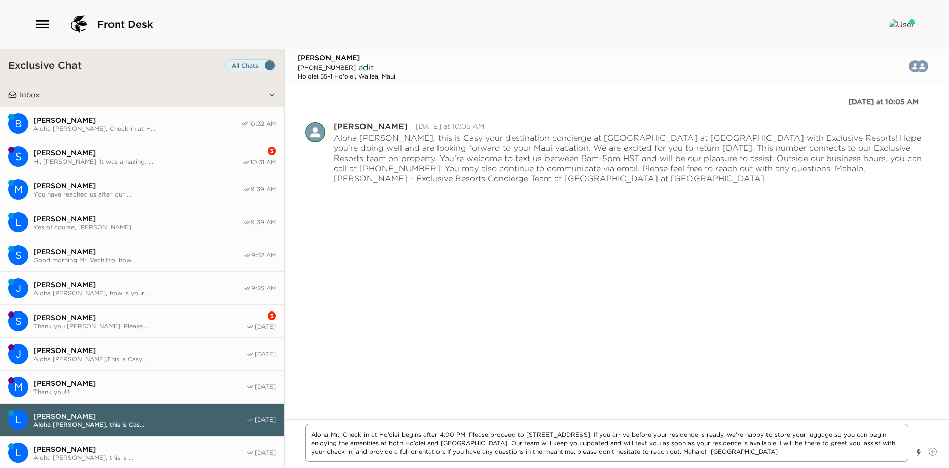
type textarea "x"
type textarea "Aloha Mr, Check-in at Ho’olei begins after 4:00 PM. Please proceed to 146 Ho’ol…"
type textarea "x"
type textarea "Aloha Mrs, Check-in at Ho’olei begins after 4:00 PM. Please proceed to 146 Ho’o…"
type textarea "x"
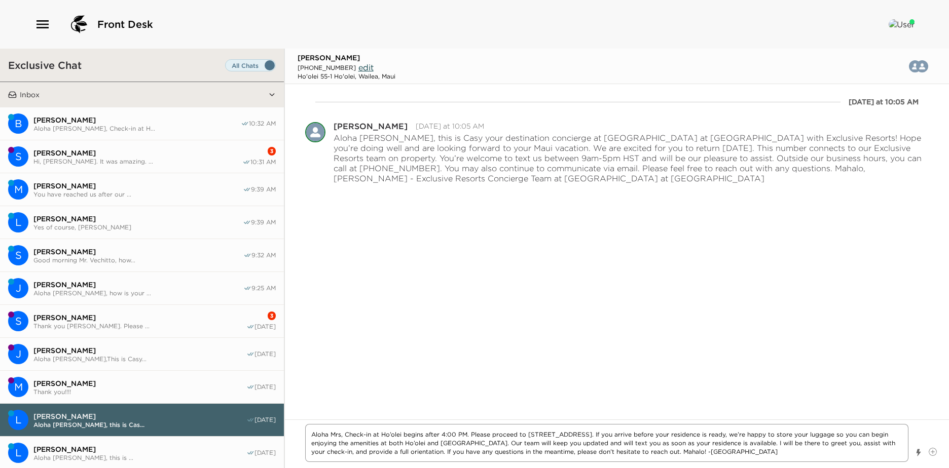
type textarea "Aloha Mrs., Check-in at Ho’olei begins after 4:00 PM. Please proceed to 146 Ho’…"
type textarea "x"
type textarea "Aloha Mrs. , Check-in at Ho’olei begins after 4:00 PM. Please proceed to 146 Ho…"
type textarea "x"
type textarea "Aloha Mrs. R, Check-in at Ho’olei begins after 4:00 PM. Please proceed to 146 H…"
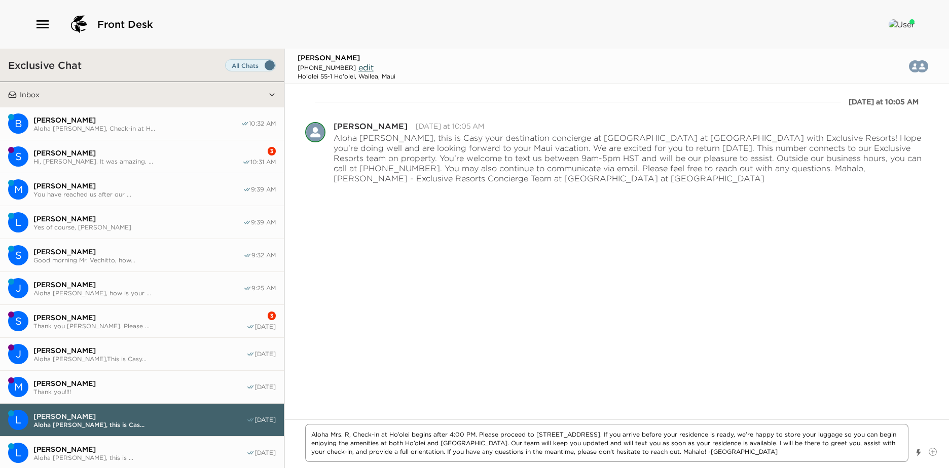
type textarea "x"
type textarea "Aloha Mrs. Re, Check-in at Ho’olei begins after 4:00 PM. Please proceed to 146 …"
type textarea "x"
type textarea "Aloha Mrs. Rea, Check-in at Ho’olei begins after 4:00 PM. Please proceed to 146…"
type textarea "x"
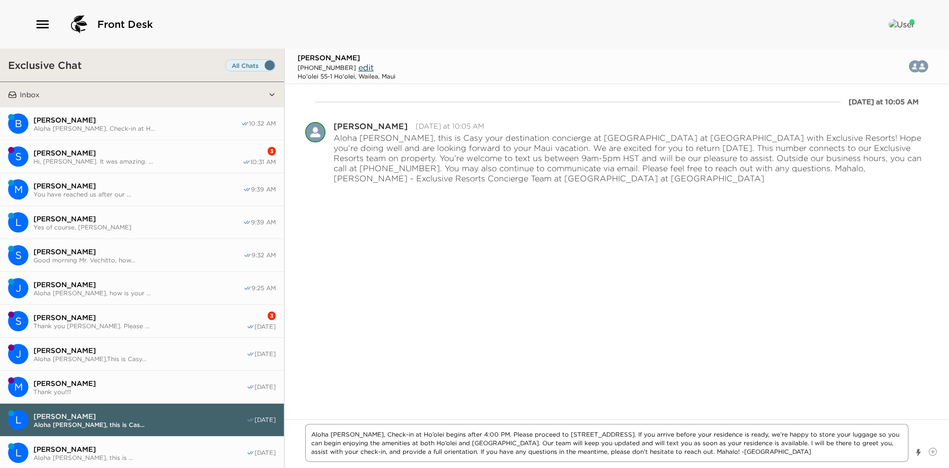
type textarea "Aloha Mrs. Read, Check-in at Ho’olei begins after 4:00 PM. Please proceed to 14…"
type textarea "x"
type textarea "Aloha Mrs. Reade, Check-in at Ho’olei begins after 4:00 PM. Please proceed to 1…"
type textarea "x"
type textarea "Aloha [PERSON_NAME], Check-in at Ho’olei begins after 4:00 PM. Please proceed t…"
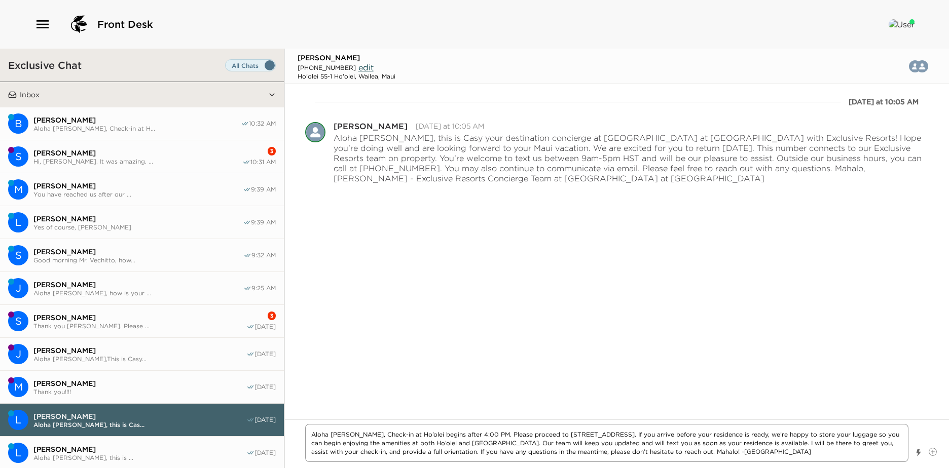
type textarea "x"
type textarea "Aloha Mrs. Readel,, Check-in at Ho’olei begins after 4:00 PM. Please proceed to…"
type textarea "x"
type textarea "Aloha [PERSON_NAME], Check-in at Ho’olei begins after 4:00 PM. Please proceed t…"
type textarea "x"
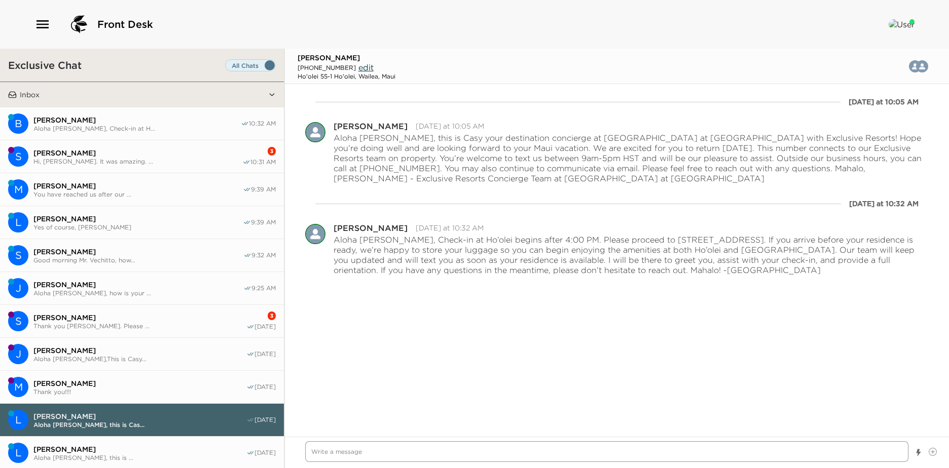
scroll to position [101, 0]
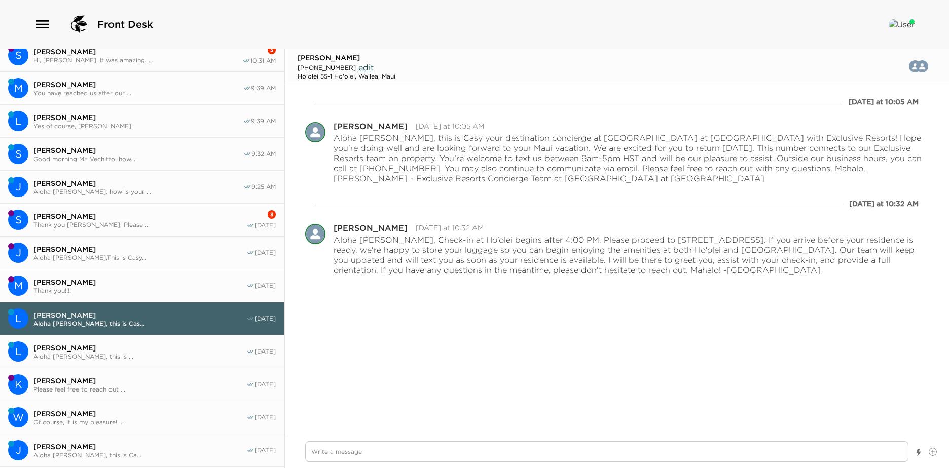
drag, startPoint x: 117, startPoint y: 352, endPoint x: 203, endPoint y: 397, distance: 97.2
click at [110, 348] on div "Lindsey Rosenlund Aloha Mrs. Rosenlund, this is ..." at bounding box center [139, 352] width 213 height 17
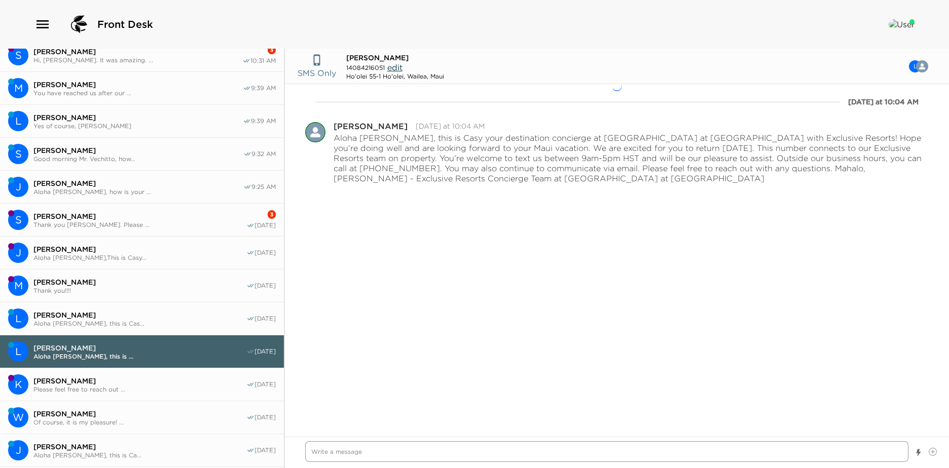
click at [366, 454] on textarea "Write a message" at bounding box center [606, 451] width 603 height 21
paste textarea "Aloha [PERSON_NAME], Check-in at Ho’olei begins after 4:00 PM. Please proceed t…"
type textarea "x"
type textarea "Aloha [PERSON_NAME], Check-in at Ho’olei begins after 4:00 PM. Please proceed t…"
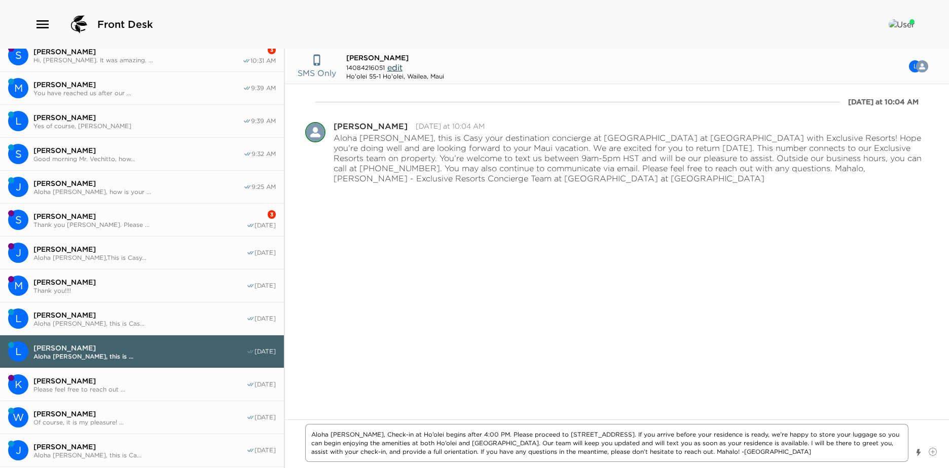
drag, startPoint x: 364, startPoint y: 434, endPoint x: 374, endPoint y: 453, distance: 20.6
click at [333, 435] on textarea "Aloha [PERSON_NAME], Check-in at Ho’olei begins after 4:00 PM. Please proceed t…" at bounding box center [606, 443] width 603 height 38
type textarea "x"
type textarea "Aloha MCheck-in at Ho’olei begins after 4:00 PM. Please proceed to 146 Ho’olei …"
type textarea "x"
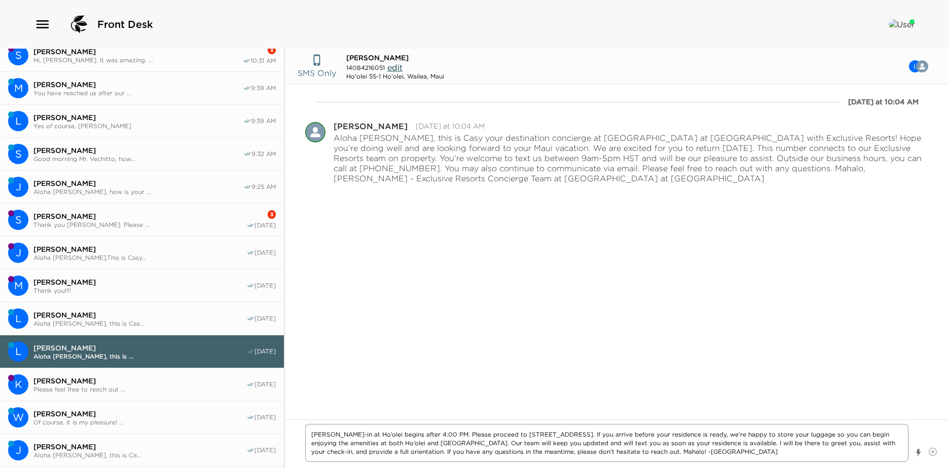
type textarea "Aloha Check-in at Ho’olei begins after 4:00 PM. Please proceed to 146 Ho’olei C…"
type textarea "x"
type textarea "Aloha MCheck-in at Ho’olei begins after 4:00 PM. Please proceed to 146 Ho’olei …"
type textarea "x"
type textarea "Aloha MrCheck-in at Ho’olei begins after 4:00 PM. Please proceed to 146 Ho’olei…"
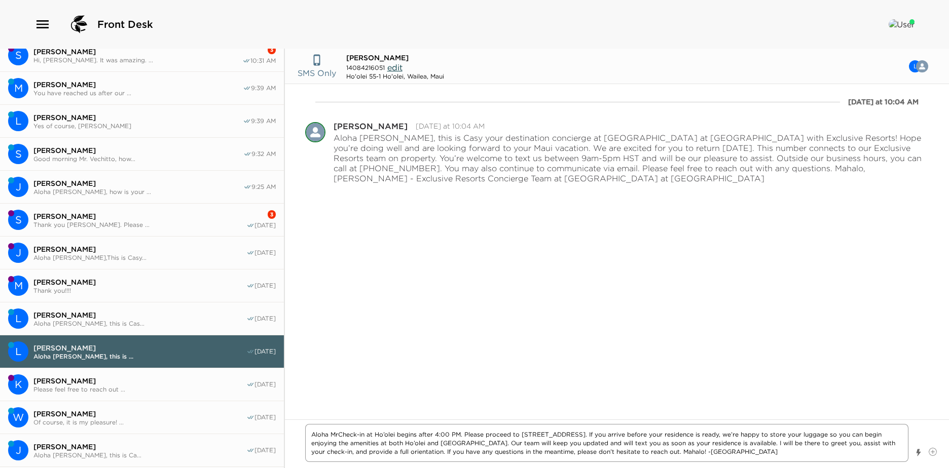
type textarea "x"
type textarea "Aloha MrsCheck-in at Ho’olei begins after 4:00 PM. Please proceed to 146 Ho’ole…"
type textarea "x"
type textarea "Aloha Mrs.Check-in at Ho’olei begins after 4:00 PM. Please proceed to 146 Ho’ol…"
type textarea "x"
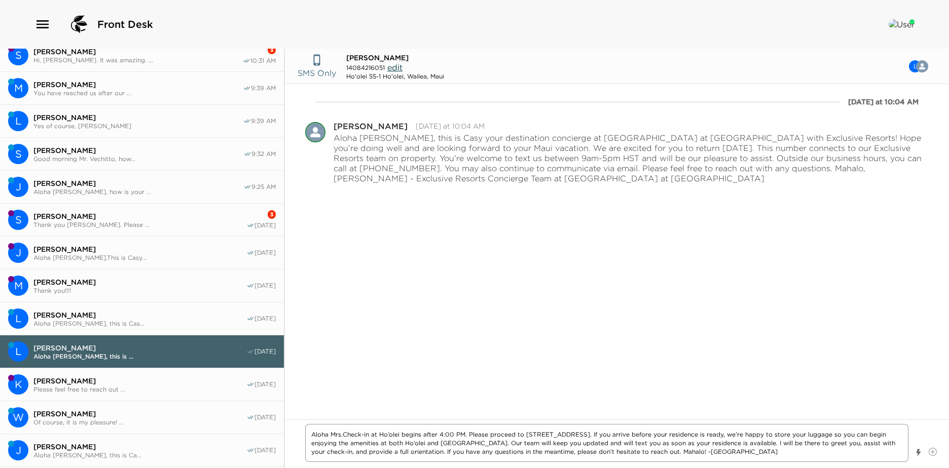
type textarea "Aloha Mrs. Check-in at Ho’olei begins after 4:00 PM. Please proceed to 146 Ho’o…"
type textarea "x"
type textarea "Aloha Mrs. RCheck-in at Ho’olei begins after 4:00 PM. Please proceed to 146 Ho’…"
type textarea "x"
type textarea "Aloha Mrs. RoCheck-in at Ho’olei begins after 4:00 PM. Please proceed to 146 Ho…"
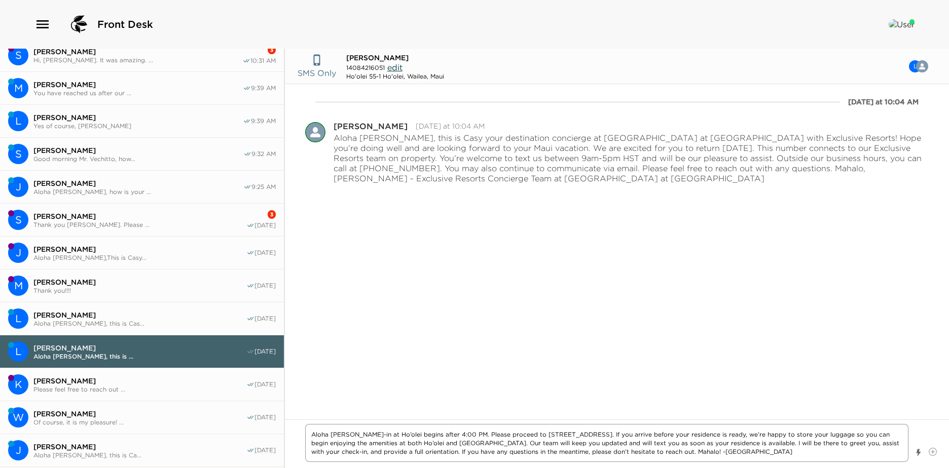
type textarea "x"
type textarea "Aloha Mrs. RosCheck-in at Ho’olei begins after 4:00 PM. Please proceed to 146 H…"
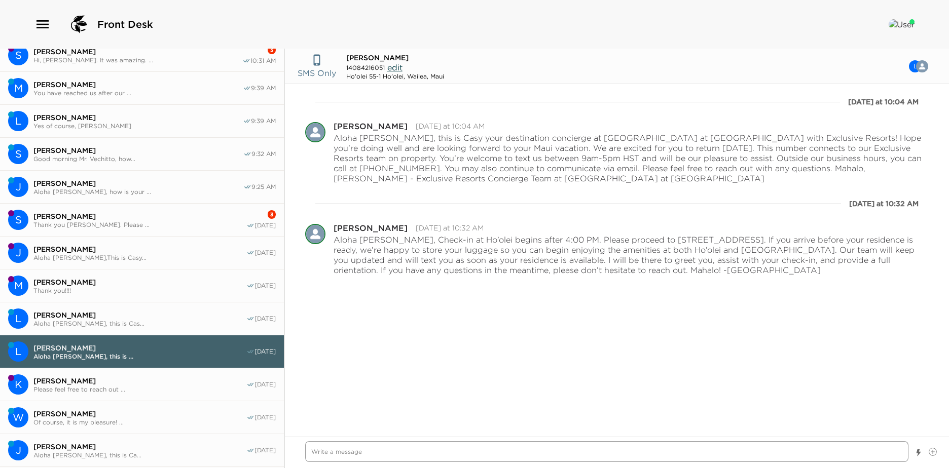
scroll to position [0, 0]
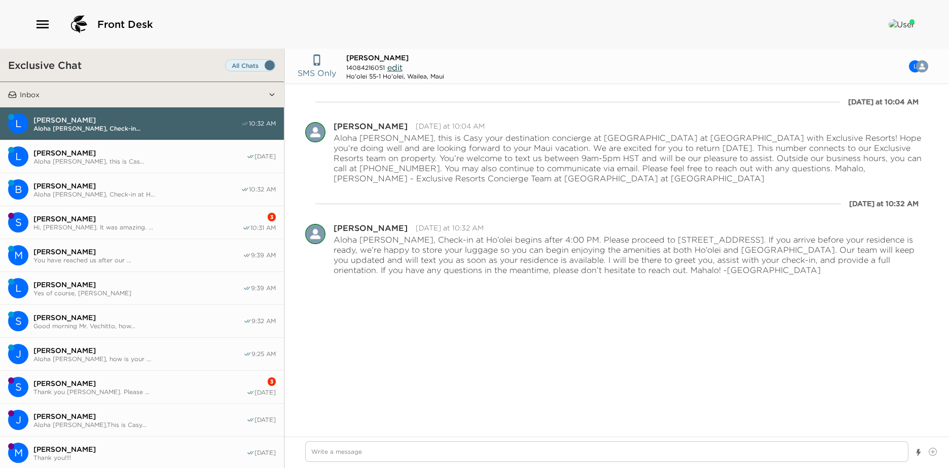
click at [199, 219] on span "[PERSON_NAME]" at bounding box center [137, 218] width 209 height 9
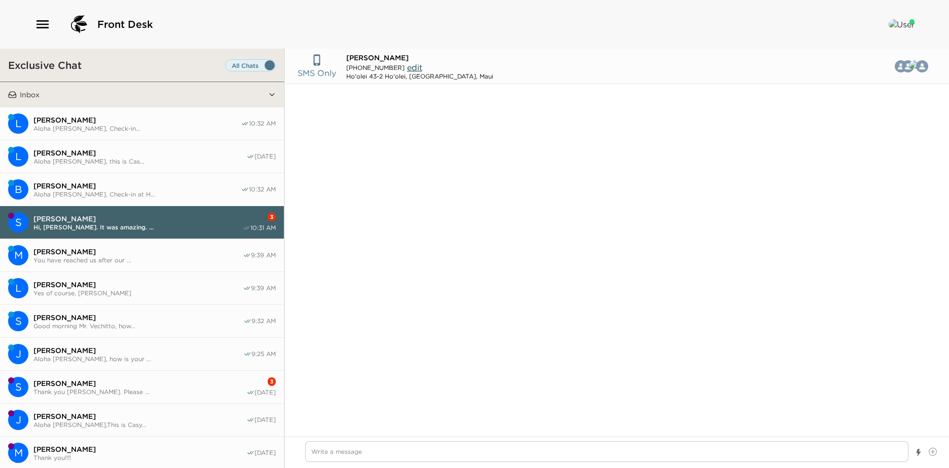
scroll to position [1337, 0]
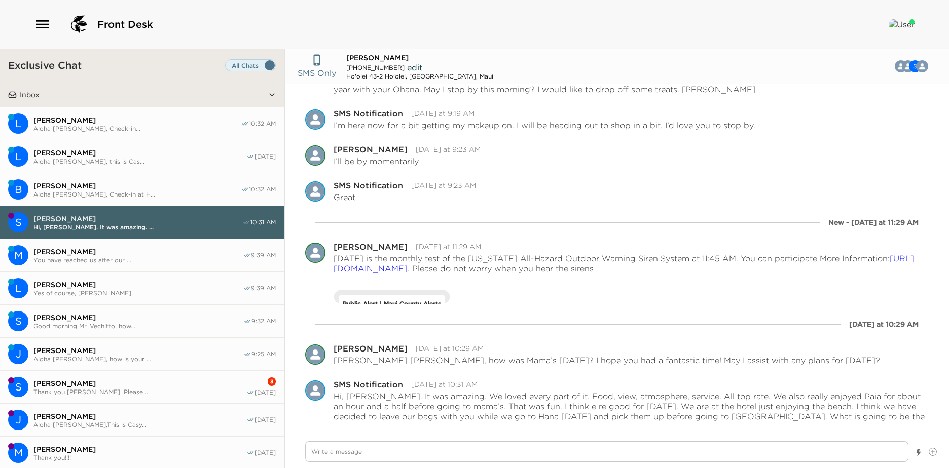
click at [146, 257] on span "You have reached us after our ..." at bounding box center [137, 260] width 209 height 8
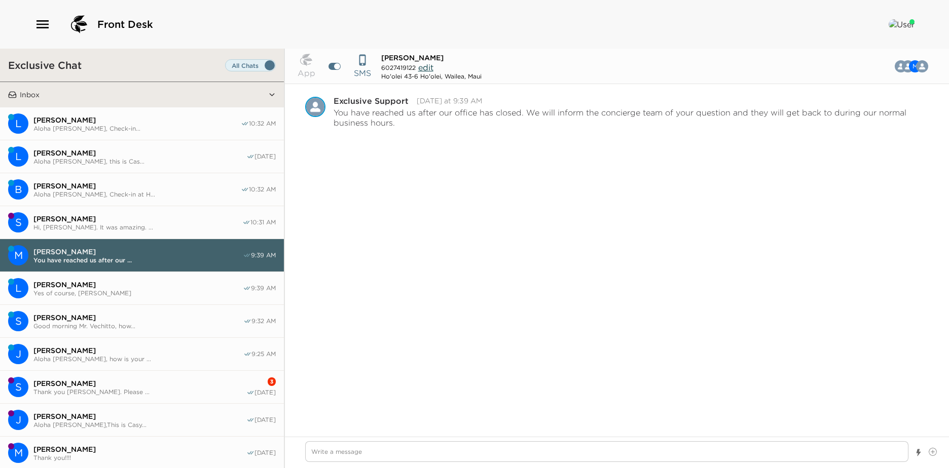
scroll to position [1186, 0]
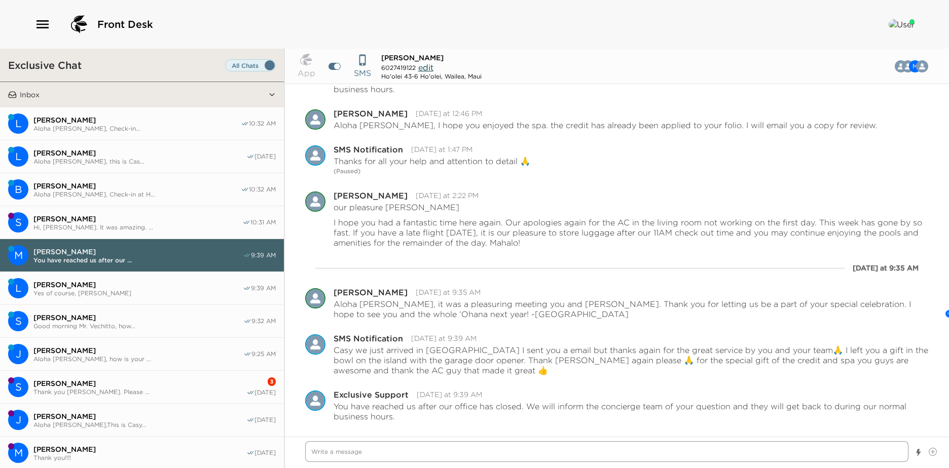
click at [520, 460] on textarea "Write a message" at bounding box center [606, 451] width 603 height 21
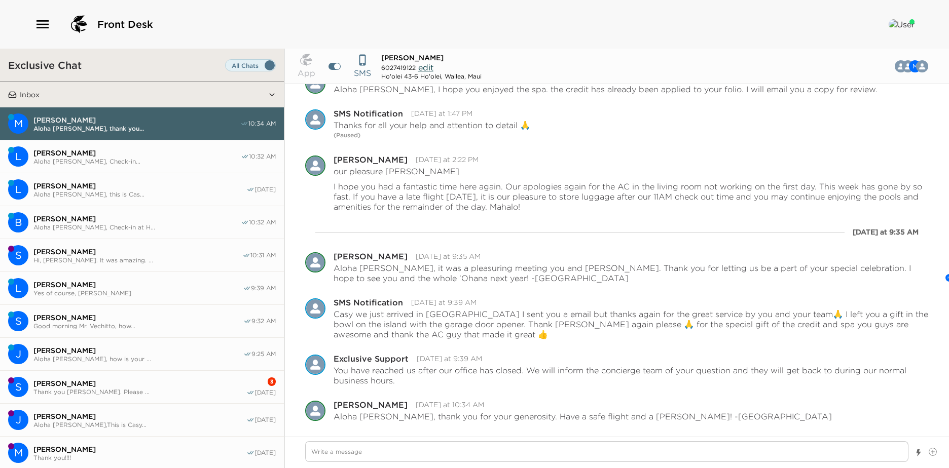
click at [80, 154] on span "[PERSON_NAME]" at bounding box center [136, 152] width 207 height 9
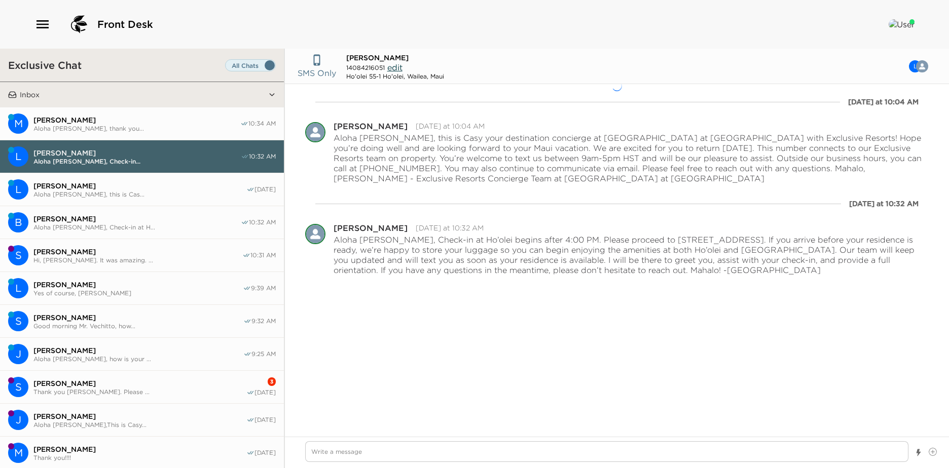
drag, startPoint x: 90, startPoint y: 179, endPoint x: 104, endPoint y: 218, distance: 41.0
click at [92, 183] on button "[PERSON_NAME] [PERSON_NAME] [PERSON_NAME], this is Cas... [DATE]" at bounding box center [142, 189] width 284 height 33
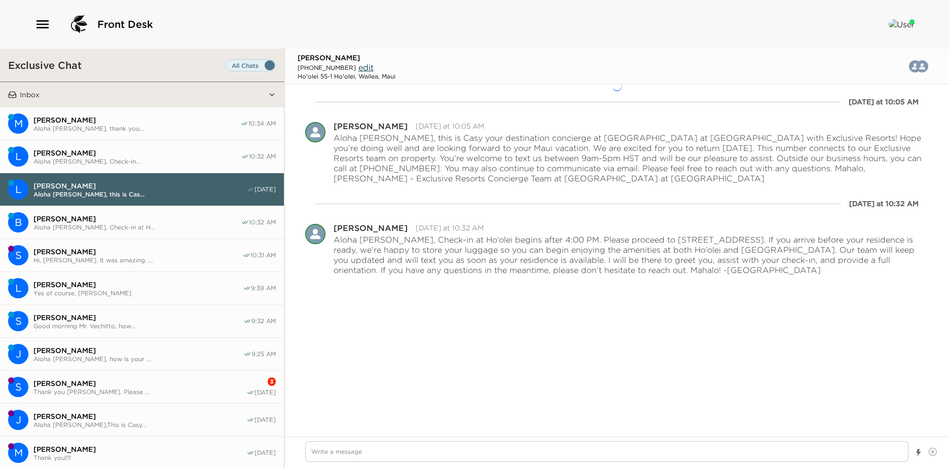
drag, startPoint x: 104, startPoint y: 218, endPoint x: 104, endPoint y: 256, distance: 38.0
click at [104, 219] on span "[PERSON_NAME]" at bounding box center [136, 218] width 207 height 9
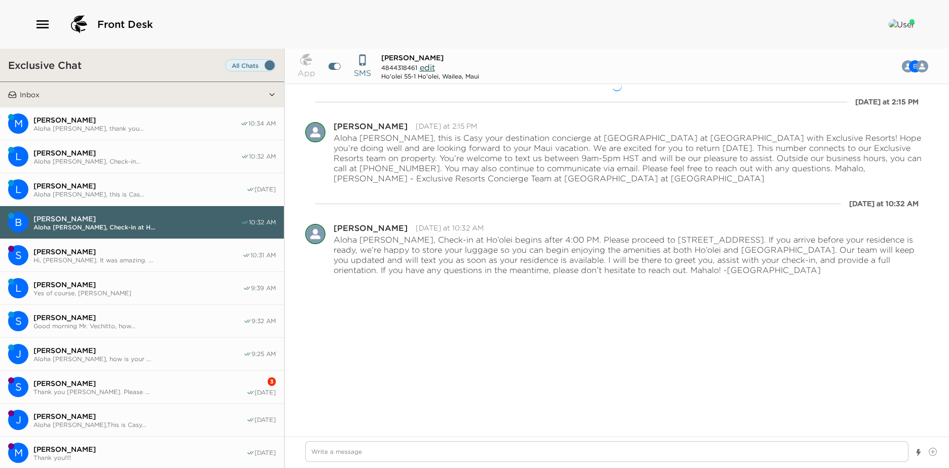
drag, startPoint x: 104, startPoint y: 256, endPoint x: 103, endPoint y: 286, distance: 30.4
click at [104, 258] on span "Hi, Melissa. It was amazing. ..." at bounding box center [137, 260] width 209 height 8
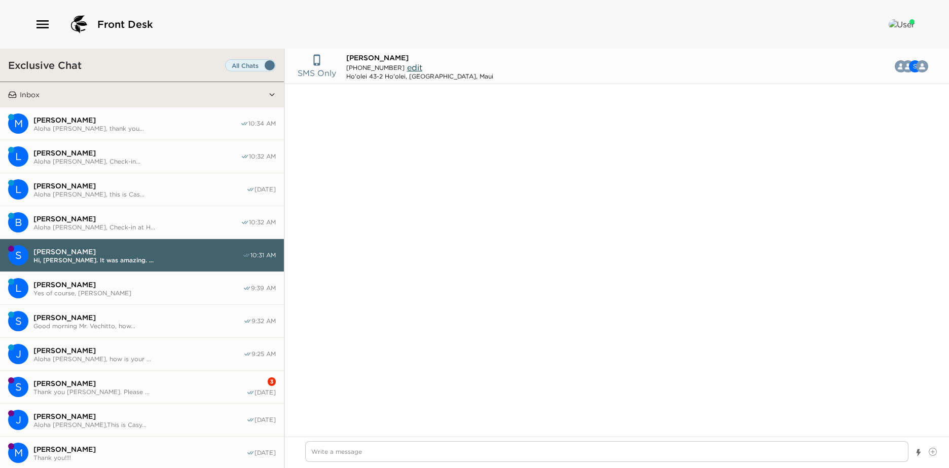
click at [103, 286] on span "[PERSON_NAME]" at bounding box center [137, 284] width 209 height 9
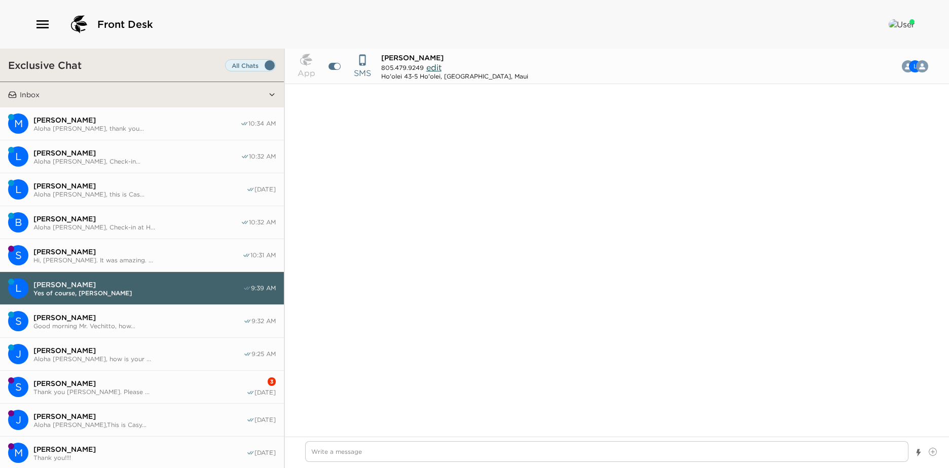
scroll to position [522, 0]
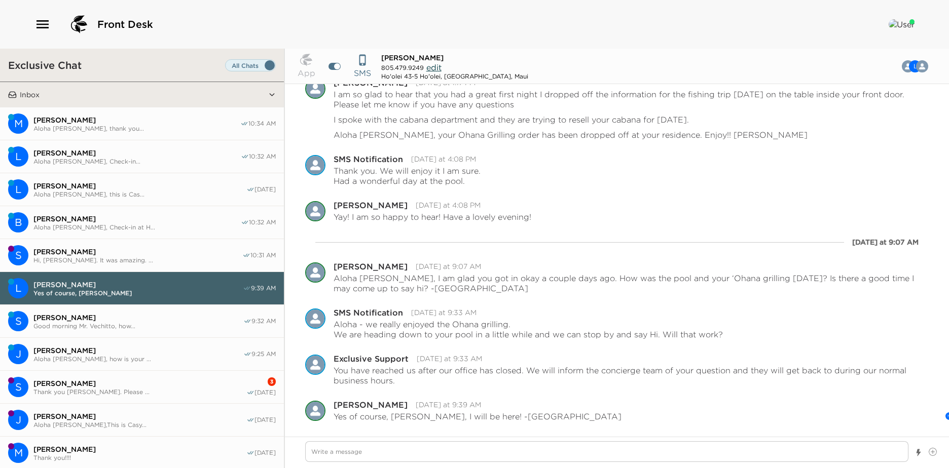
click at [118, 315] on span "[PERSON_NAME]" at bounding box center [138, 317] width 210 height 9
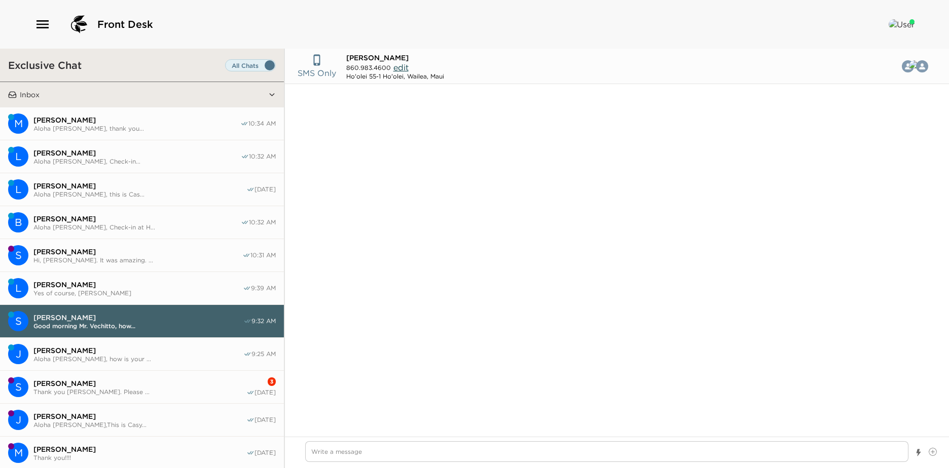
scroll to position [569, 0]
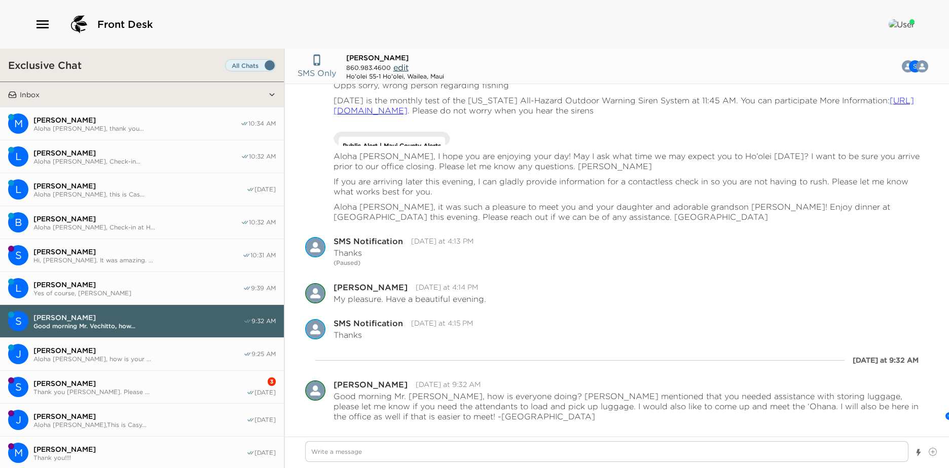
click at [121, 287] on span "[PERSON_NAME]" at bounding box center [137, 284] width 209 height 9
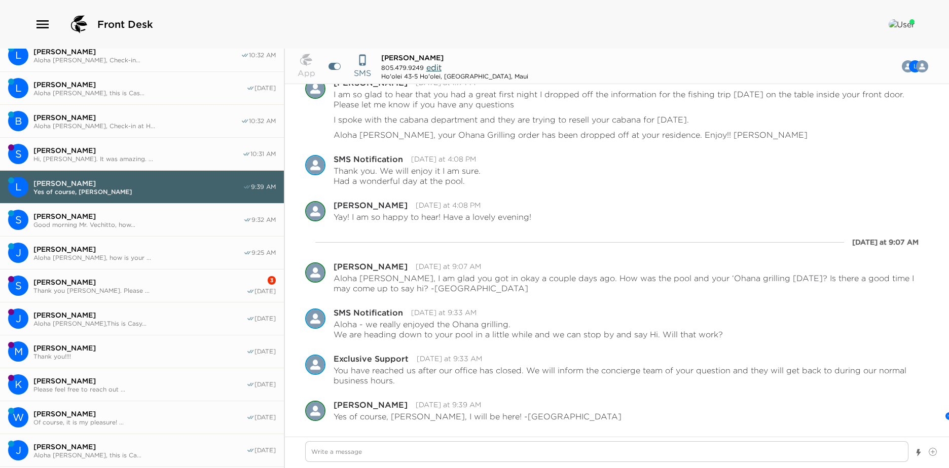
scroll to position [0, 0]
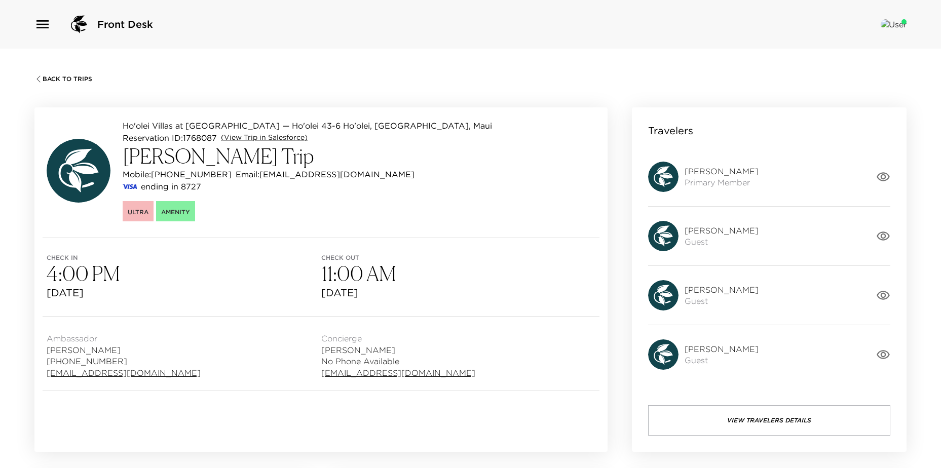
scroll to position [101, 0]
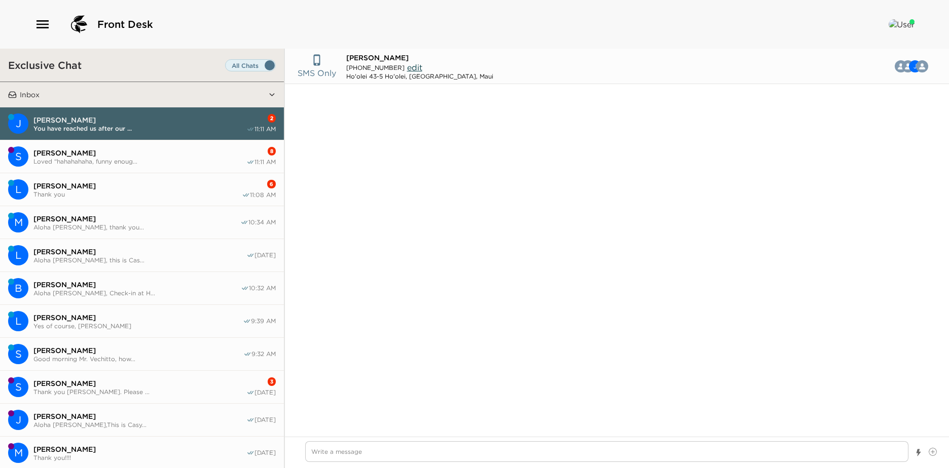
scroll to position [709, 0]
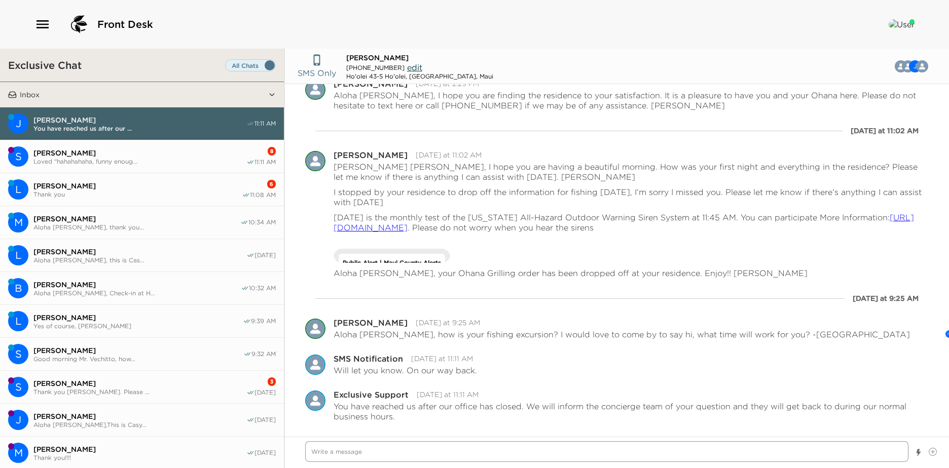
click at [443, 454] on textarea "Write a message" at bounding box center [606, 451] width 603 height 21
type textarea "x"
type textarea "S"
type textarea "x"
type textarea "So"
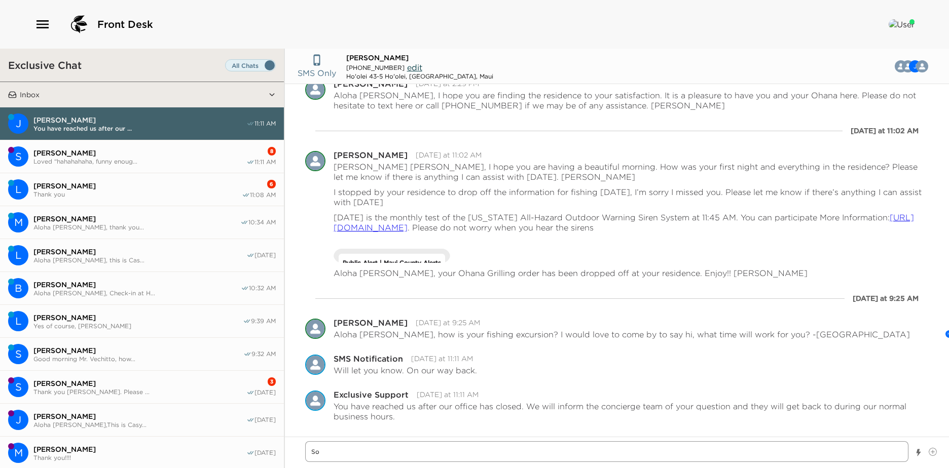
type textarea "x"
type textarea "Sou"
type textarea "x"
type textarea "Soun"
type textarea "x"
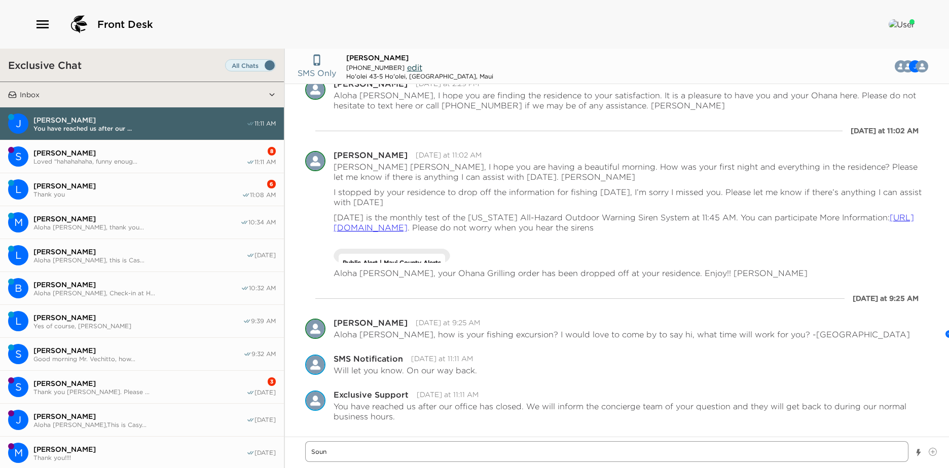
type textarea "Sound"
type textarea "x"
type textarea "Sounds"
type textarea "x"
type textarea "Sounds"
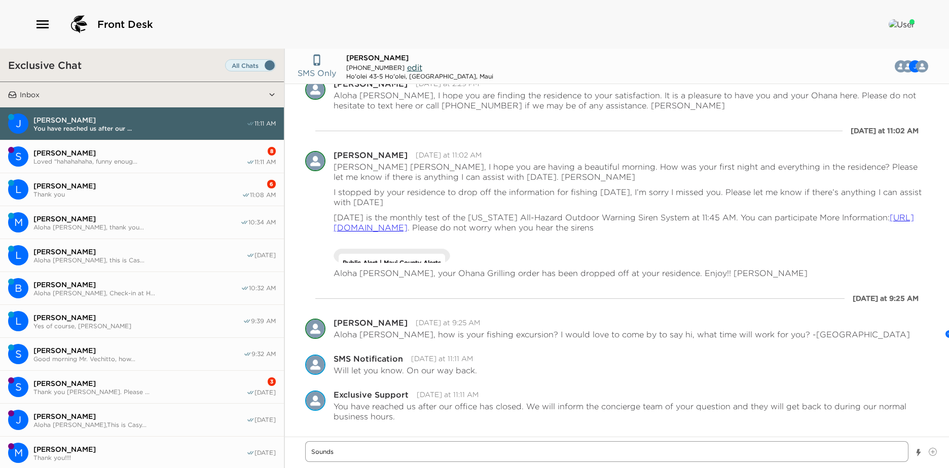
type textarea "x"
type textarea "Sounds g"
type textarea "x"
type textarea "Sounds go"
type textarea "x"
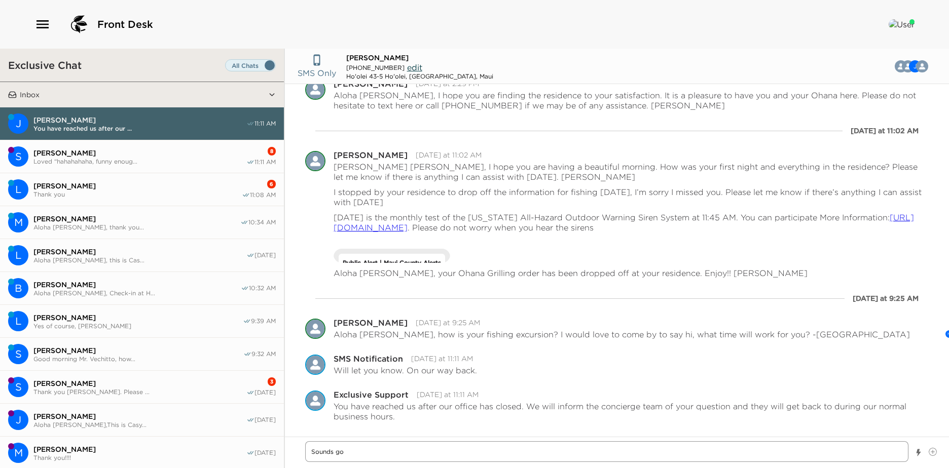
type textarea "Sounds goo"
type textarea "x"
type textarea "Sounds good"
type textarea "x"
type textarea "Sounds good"
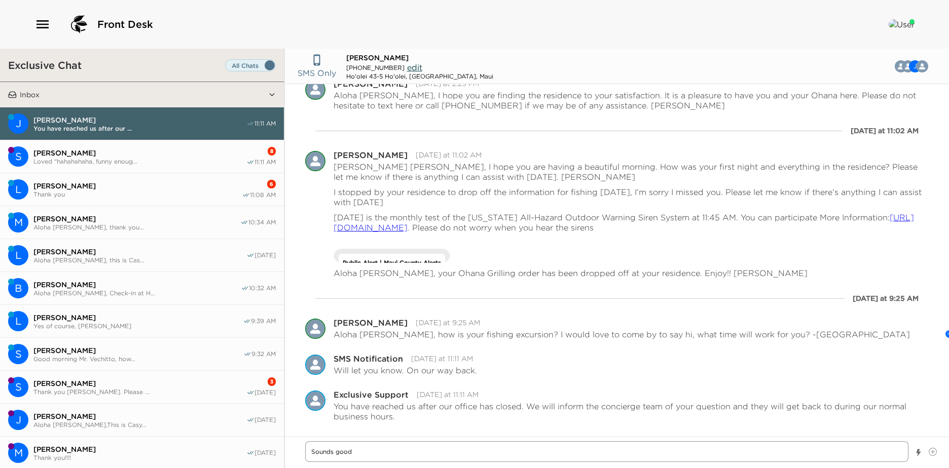
type textarea "x"
type textarea "Sounds good M"
type textarea "x"
type textarea "Sounds good Mr"
type textarea "x"
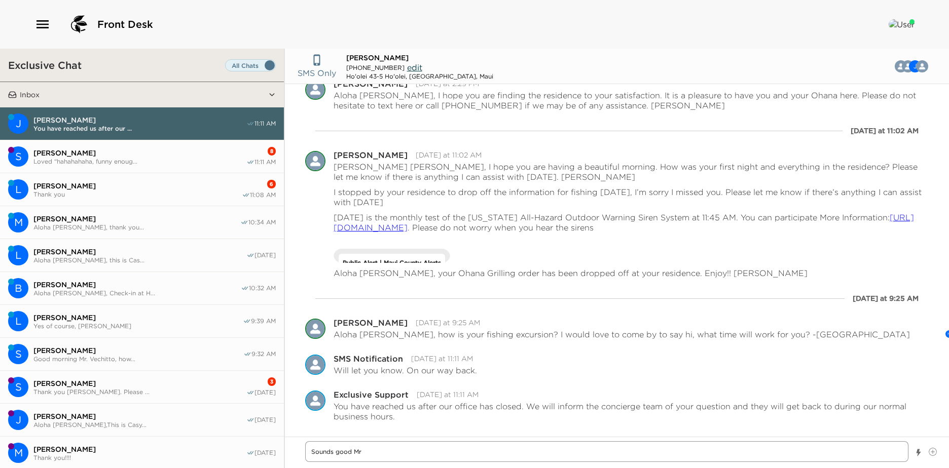
type textarea "Sounds good Mr."
type textarea "x"
type textarea "Sounds good Mr."
type textarea "x"
type textarea "Sounds good Mr. Z"
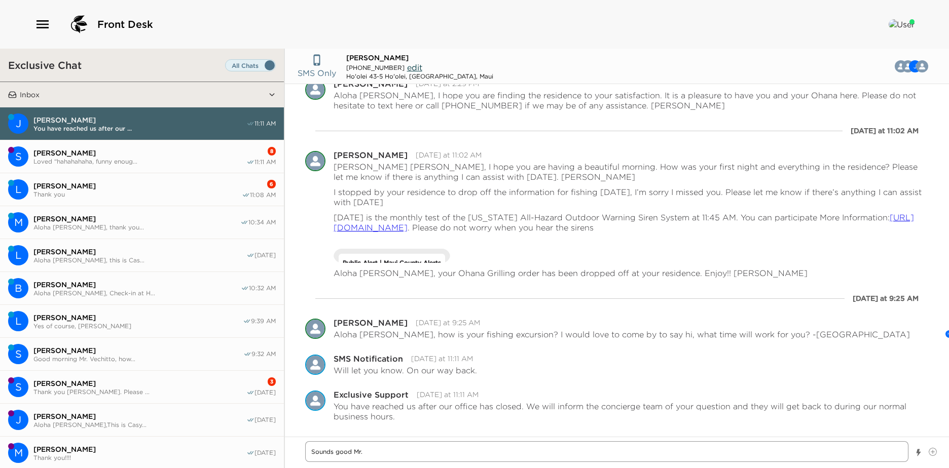
type textarea "x"
type textarea "Sounds good Mr. Za"
type textarea "x"
type textarea "Sounds good Mr. Zar"
type textarea "x"
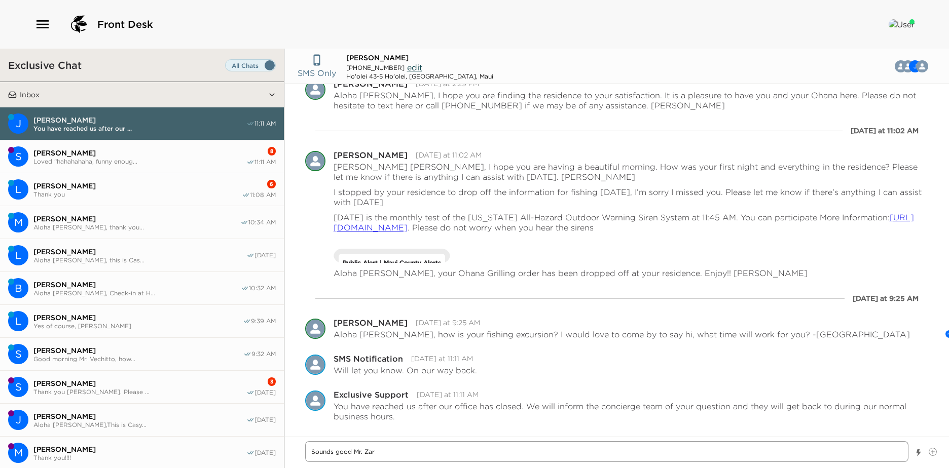
type textarea "Sounds good Mr. Zaru"
type textarea "x"
type textarea "Sounds good [PERSON_NAME]"
type textarea "x"
type textarea "Sounds good [PERSON_NAME]"
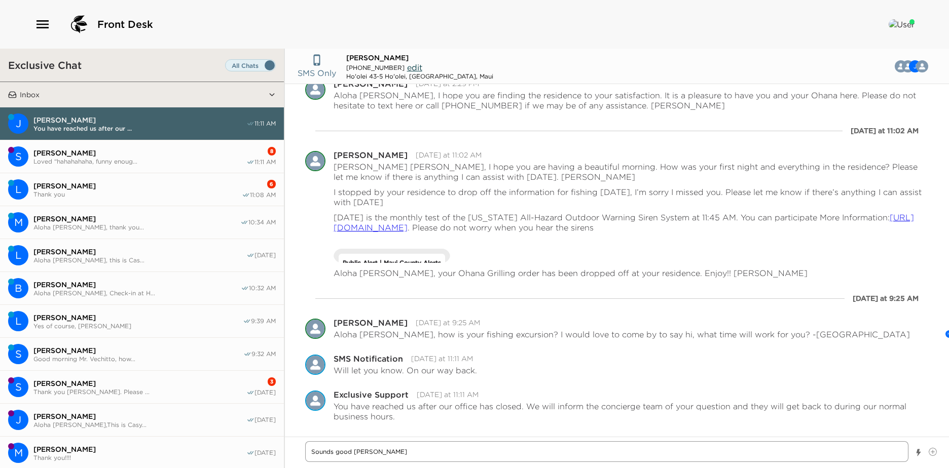
type textarea "x"
type textarea "Sounds good [PERSON_NAME]"
type textarea "x"
type textarea "Sounds good [PERSON_NAME]"
type textarea "x"
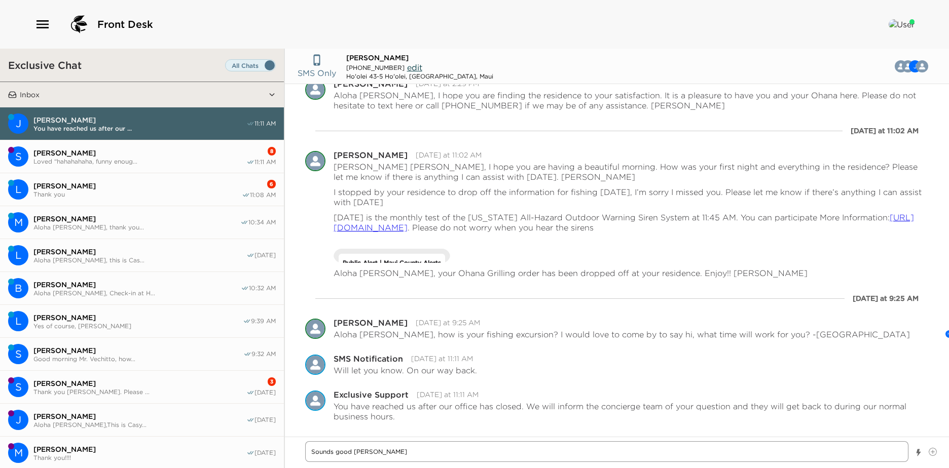
type textarea "Sounds good [PERSON_NAME]!"
type textarea "x"
type textarea "Sounds good [PERSON_NAME]!"
type textarea "x"
type textarea "Sounds good [PERSON_NAME]! -"
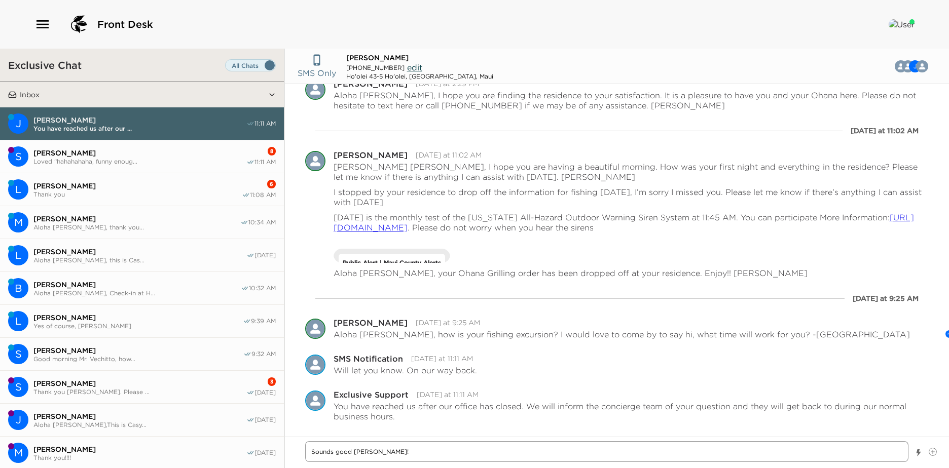
type textarea "x"
type textarea "Sounds good [PERSON_NAME]! -C"
type textarea "x"
type textarea "Sounds good [PERSON_NAME]! -[GEOGRAPHIC_DATA]"
type textarea "x"
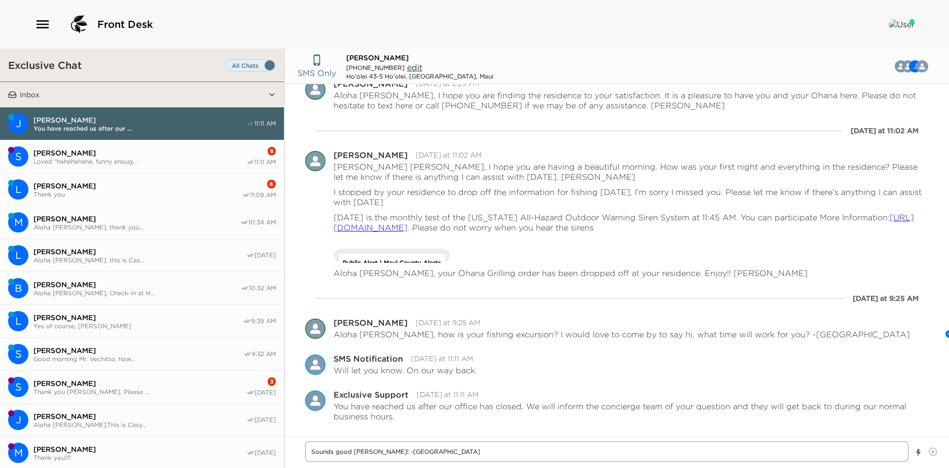
type textarea "Sounds good [PERSON_NAME]! -Cas"
type textarea "x"
type textarea "Sounds good [PERSON_NAME]! -[GEOGRAPHIC_DATA]"
type textarea "x"
type textarea "Sounds good [PERSON_NAME]! -[GEOGRAPHIC_DATA]"
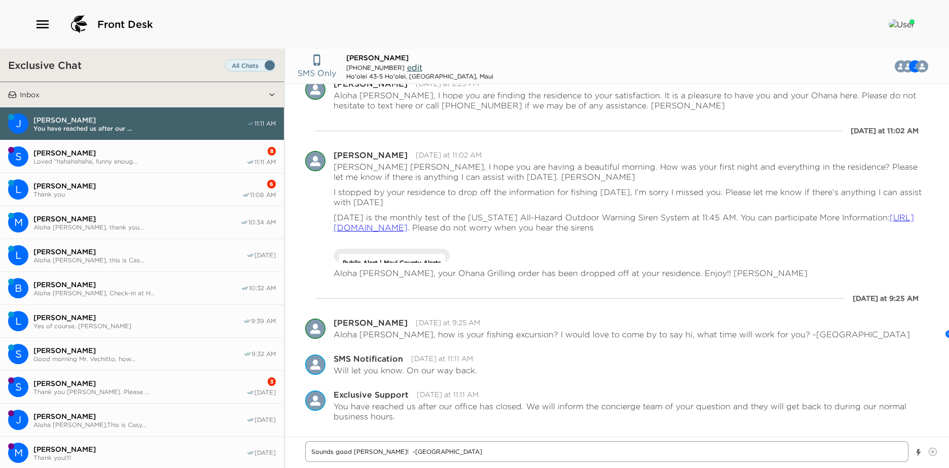
type textarea "x"
type textarea "Sounds good [PERSON_NAME]! M -Casy"
type textarea "x"
type textarea "Sounds good [PERSON_NAME]! Ma -Casy"
type textarea "x"
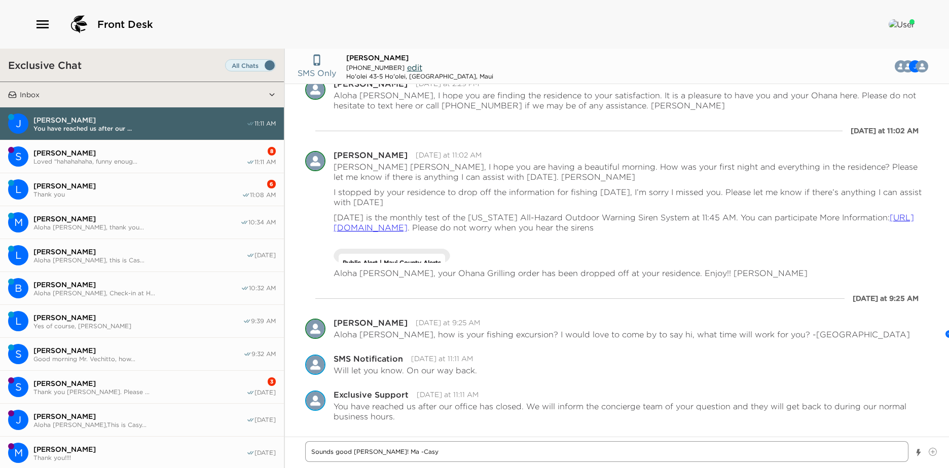
type textarea "Sounds good [PERSON_NAME]! Mah -Casy"
type textarea "x"
type textarea "Sounds good [PERSON_NAME]! Maha -Casy"
type textarea "x"
type textarea "Sounds good [PERSON_NAME]! [PERSON_NAME]"
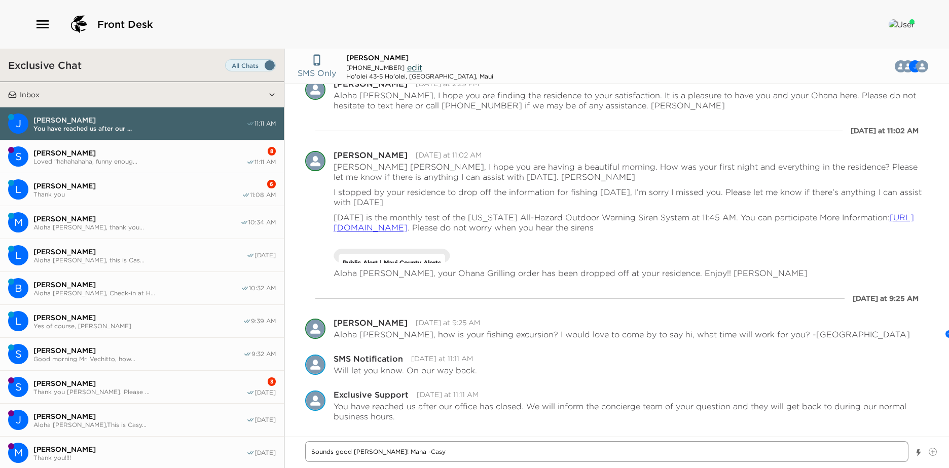
type textarea "x"
type textarea "Sounds good [PERSON_NAME]! Mahalo -Casy"
type textarea "x"
type textarea "Sounds good [PERSON_NAME]! Mahalo! -[GEOGRAPHIC_DATA]"
type textarea "x"
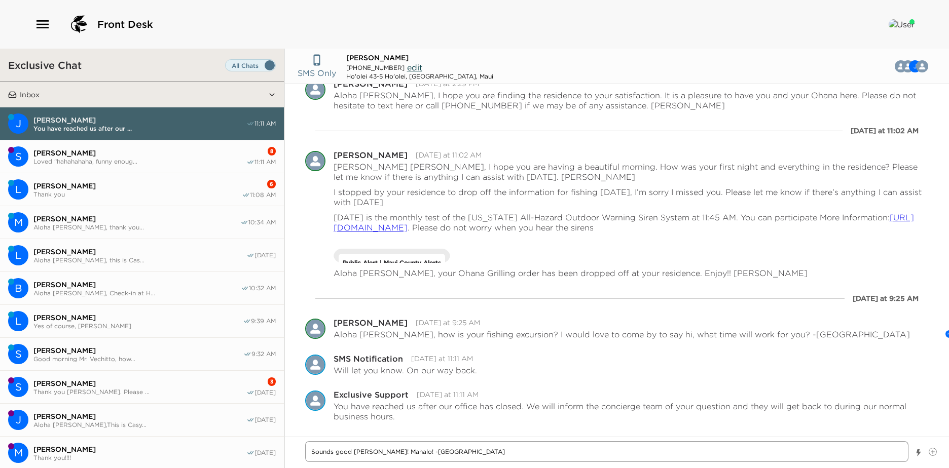
type textarea "Sounds good [PERSON_NAME]! Mahalo! -[GEOGRAPHIC_DATA]"
type textarea "x"
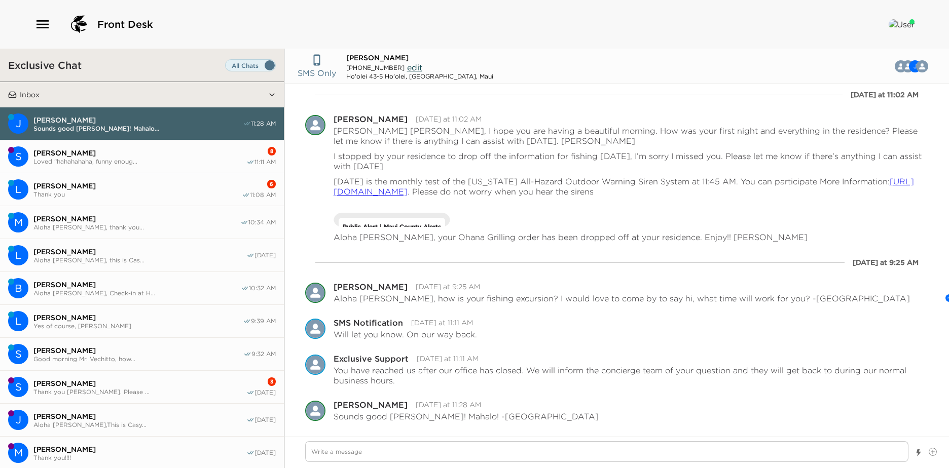
click at [113, 143] on button "S [PERSON_NAME] Loved “hahahahaha, funny enoug... 8 11:11 AM" at bounding box center [142, 156] width 284 height 33
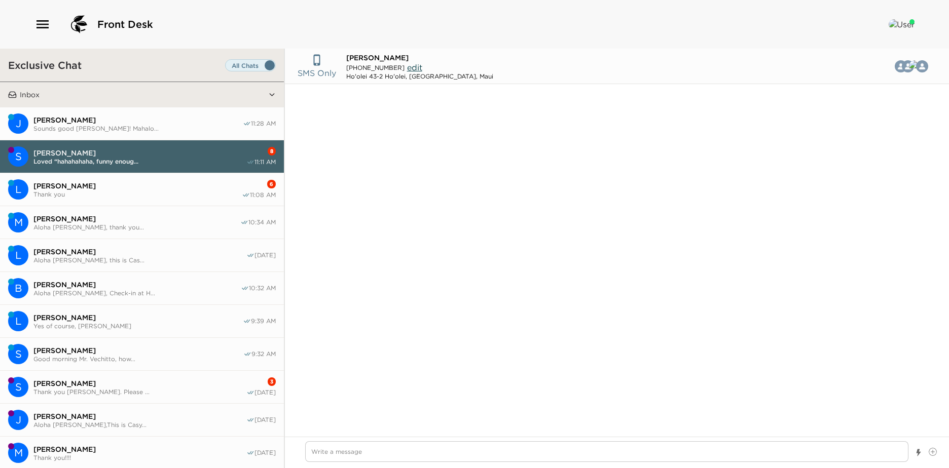
scroll to position [1180, 0]
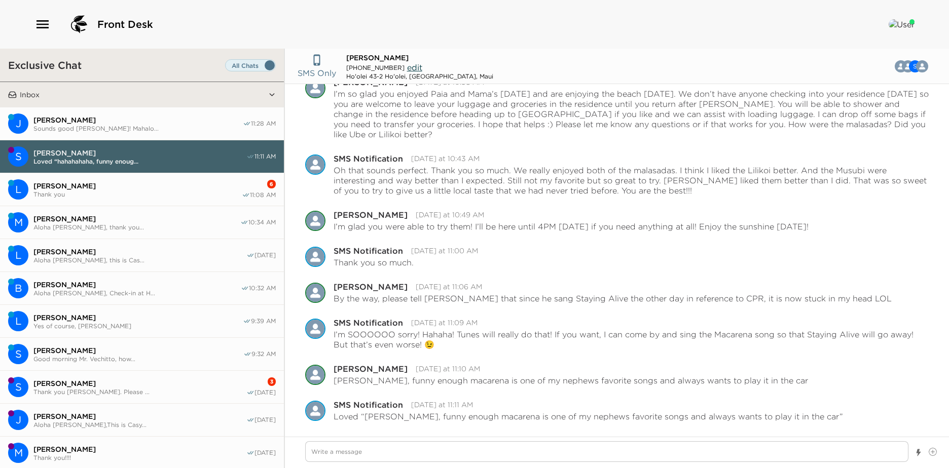
click at [145, 192] on span "Thank you" at bounding box center [137, 195] width 208 height 8
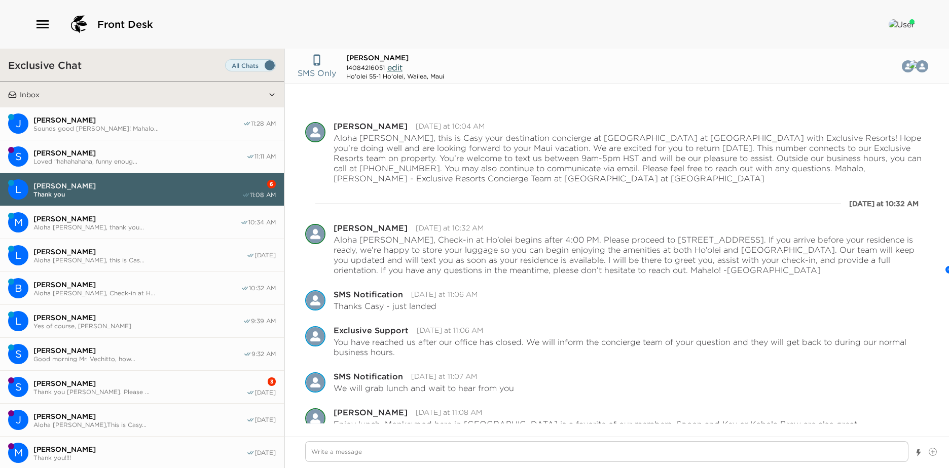
scroll to position [69, 0]
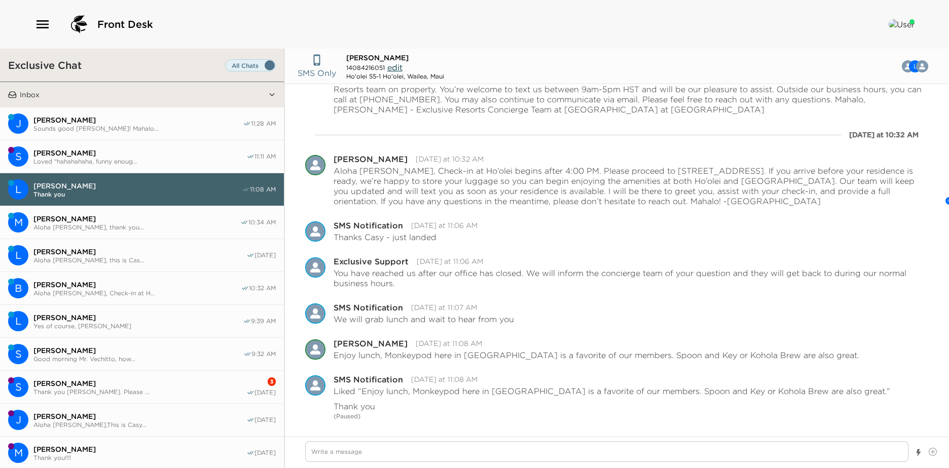
click at [193, 118] on span "[PERSON_NAME]" at bounding box center [137, 120] width 209 height 9
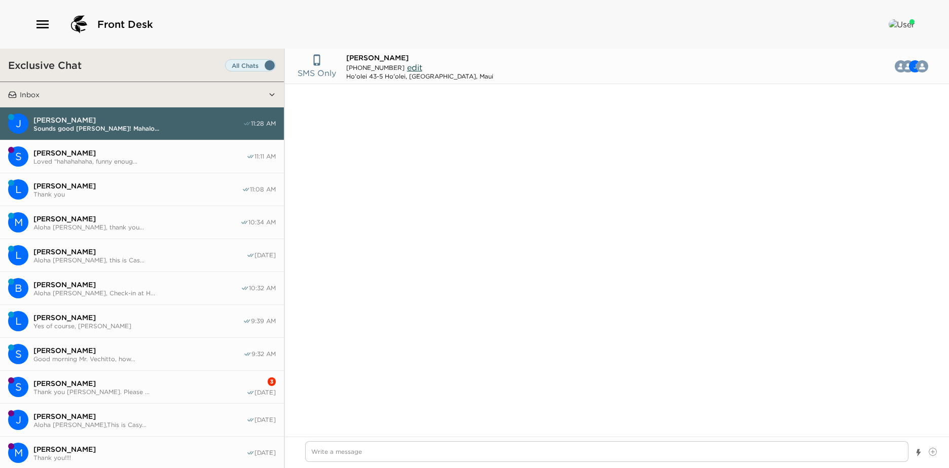
scroll to position [583, 0]
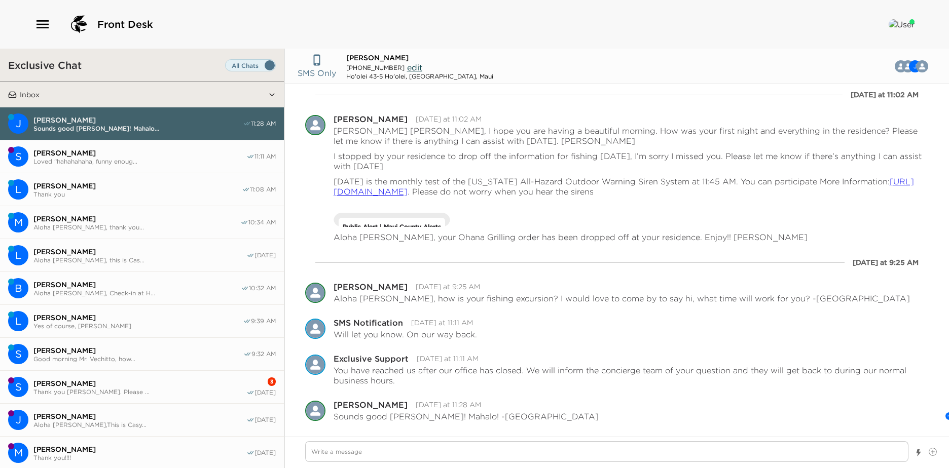
click at [178, 283] on span "[PERSON_NAME]" at bounding box center [136, 284] width 207 height 9
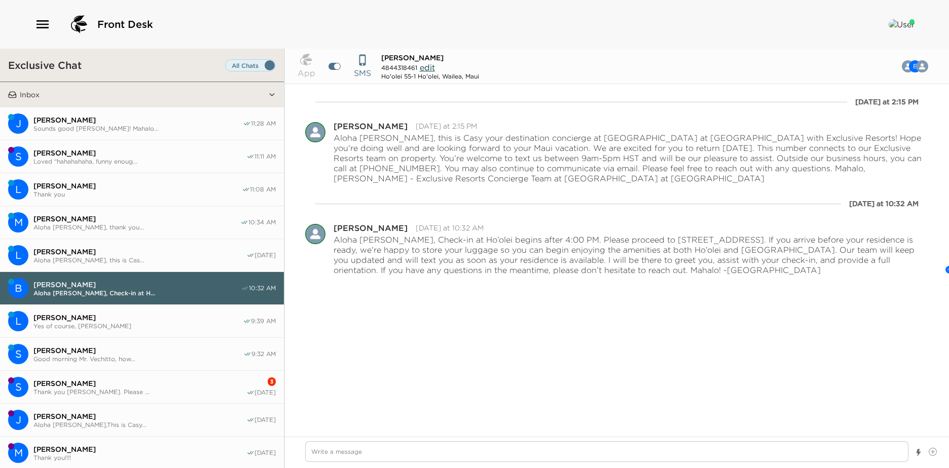
click at [148, 262] on span "Aloha [PERSON_NAME], this is Cas..." at bounding box center [139, 260] width 213 height 8
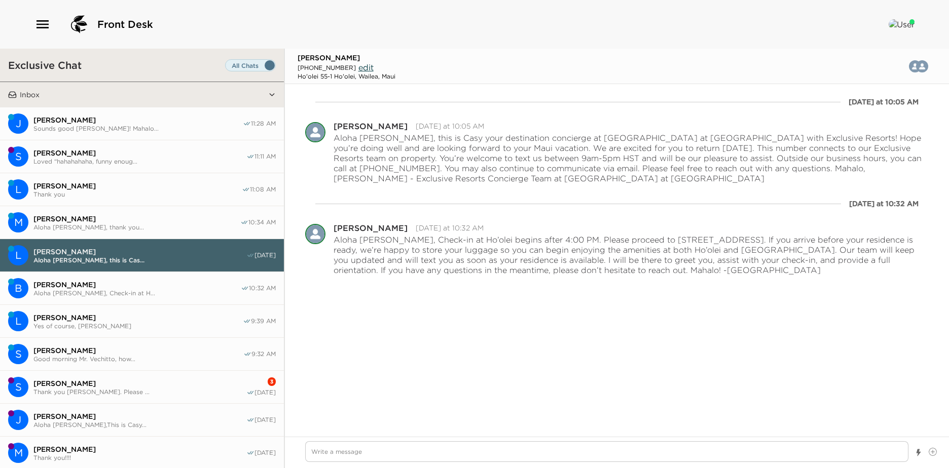
click at [130, 195] on span "Thank you" at bounding box center [137, 195] width 208 height 8
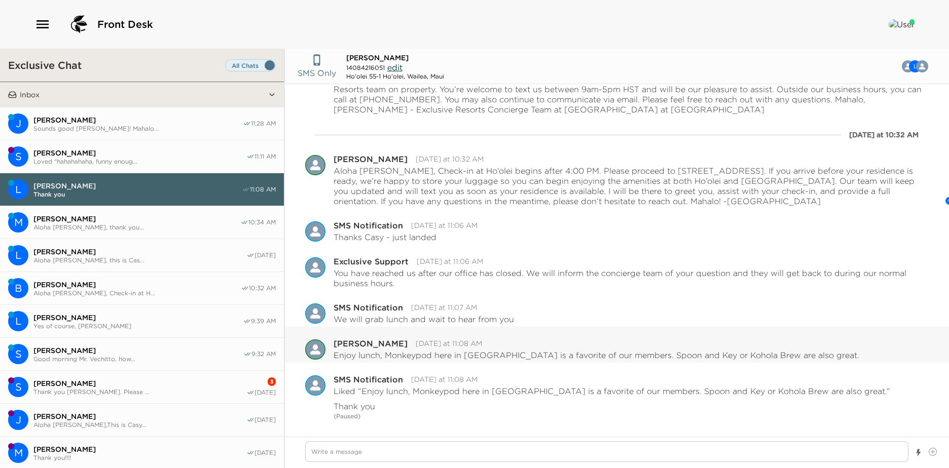
scroll to position [0, 0]
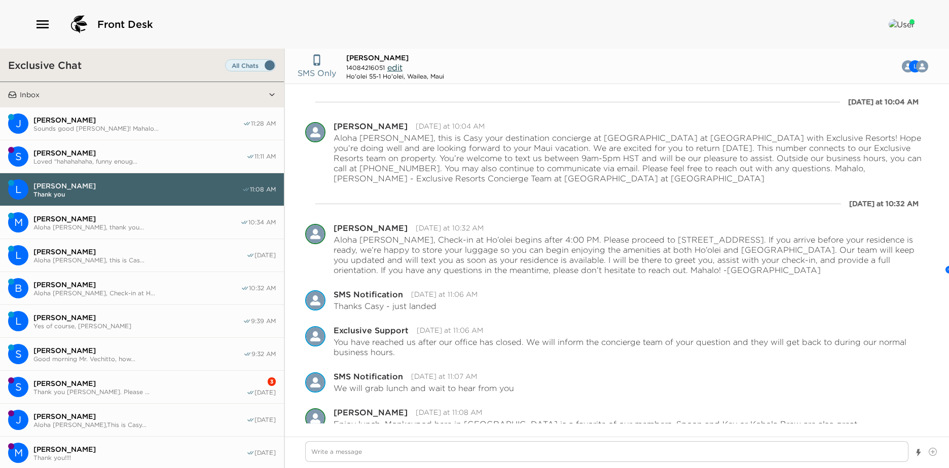
type textarea "x"
